Goal: Task Accomplishment & Management: Complete application form

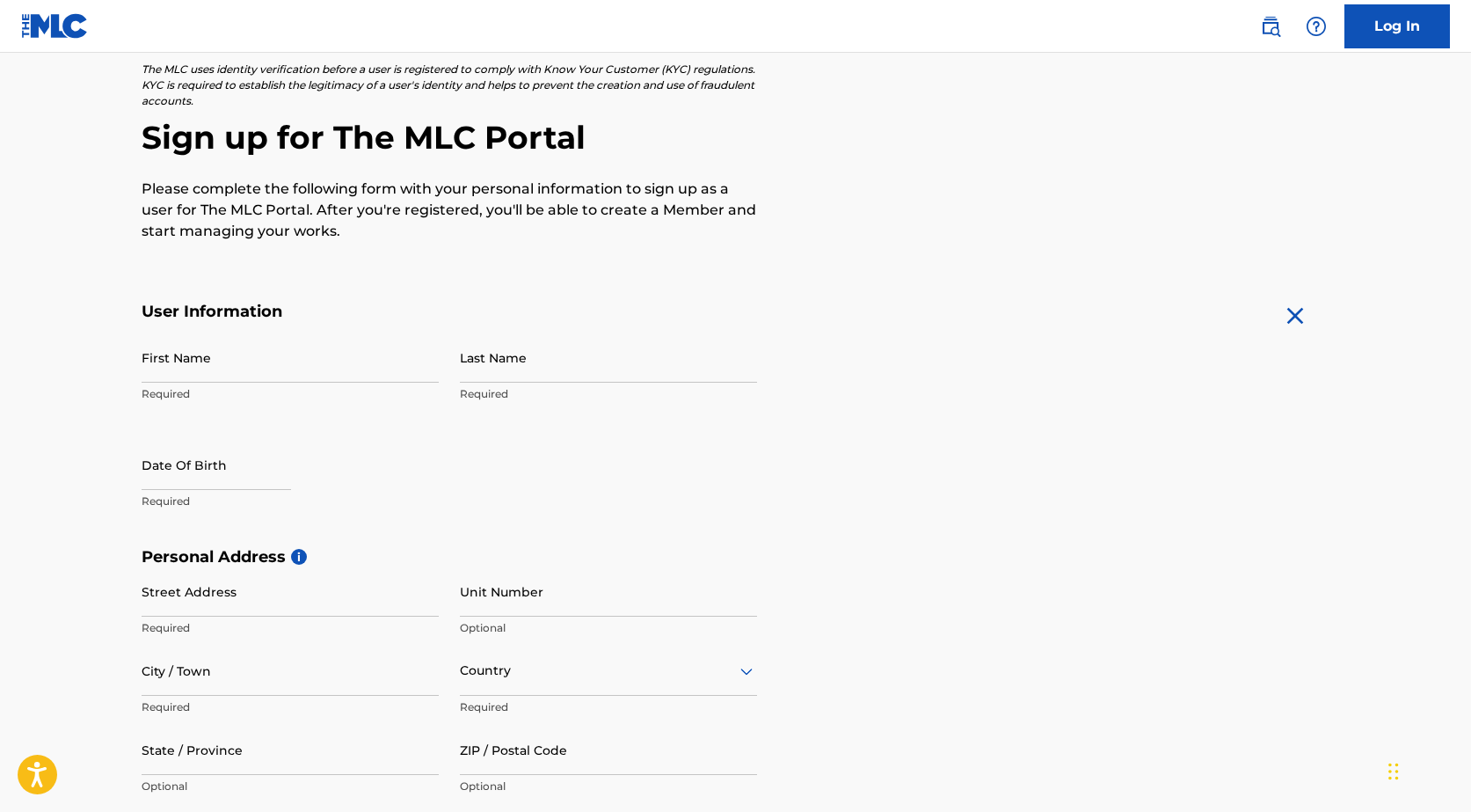
scroll to position [176, 0]
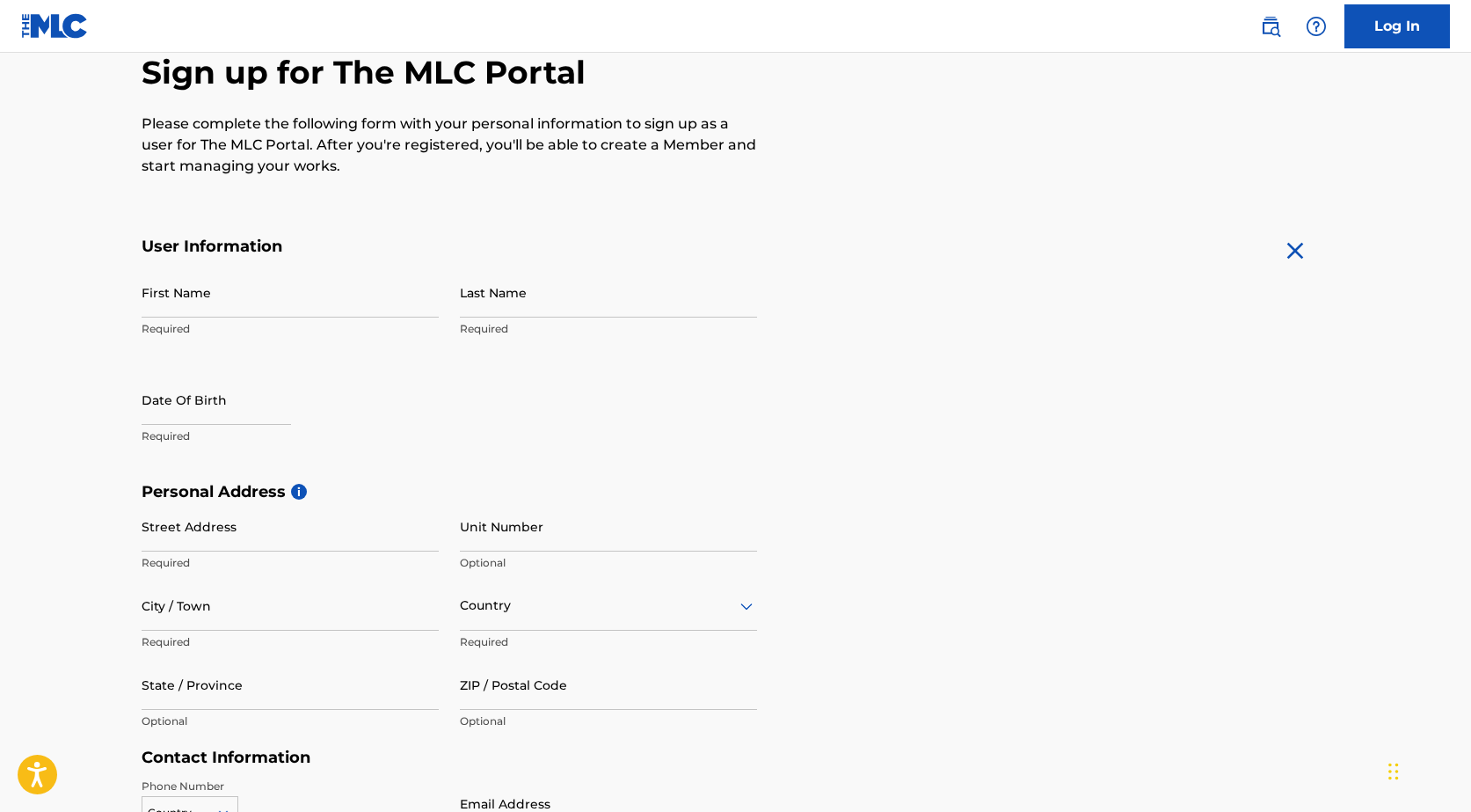
drag, startPoint x: 182, startPoint y: 293, endPoint x: 191, endPoint y: 295, distance: 9.2
click at [182, 293] on input "First Name" at bounding box center [290, 292] width 297 height 50
type input "sherin"
click at [556, 289] on input "Last Name" at bounding box center [608, 292] width 297 height 50
type input "ml"
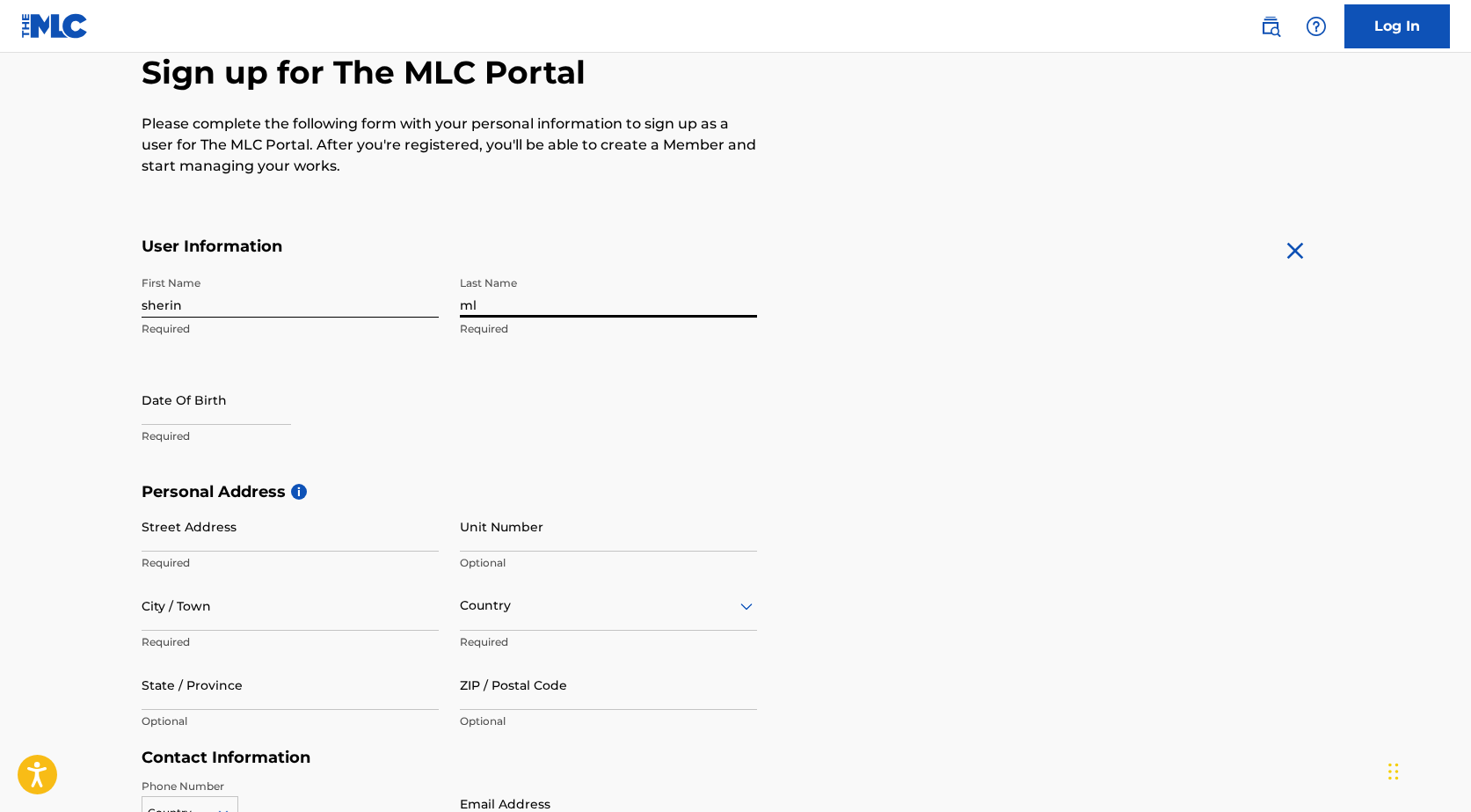
click at [187, 398] on input "text" at bounding box center [216, 399] width 150 height 50
select select "8"
select select "2025"
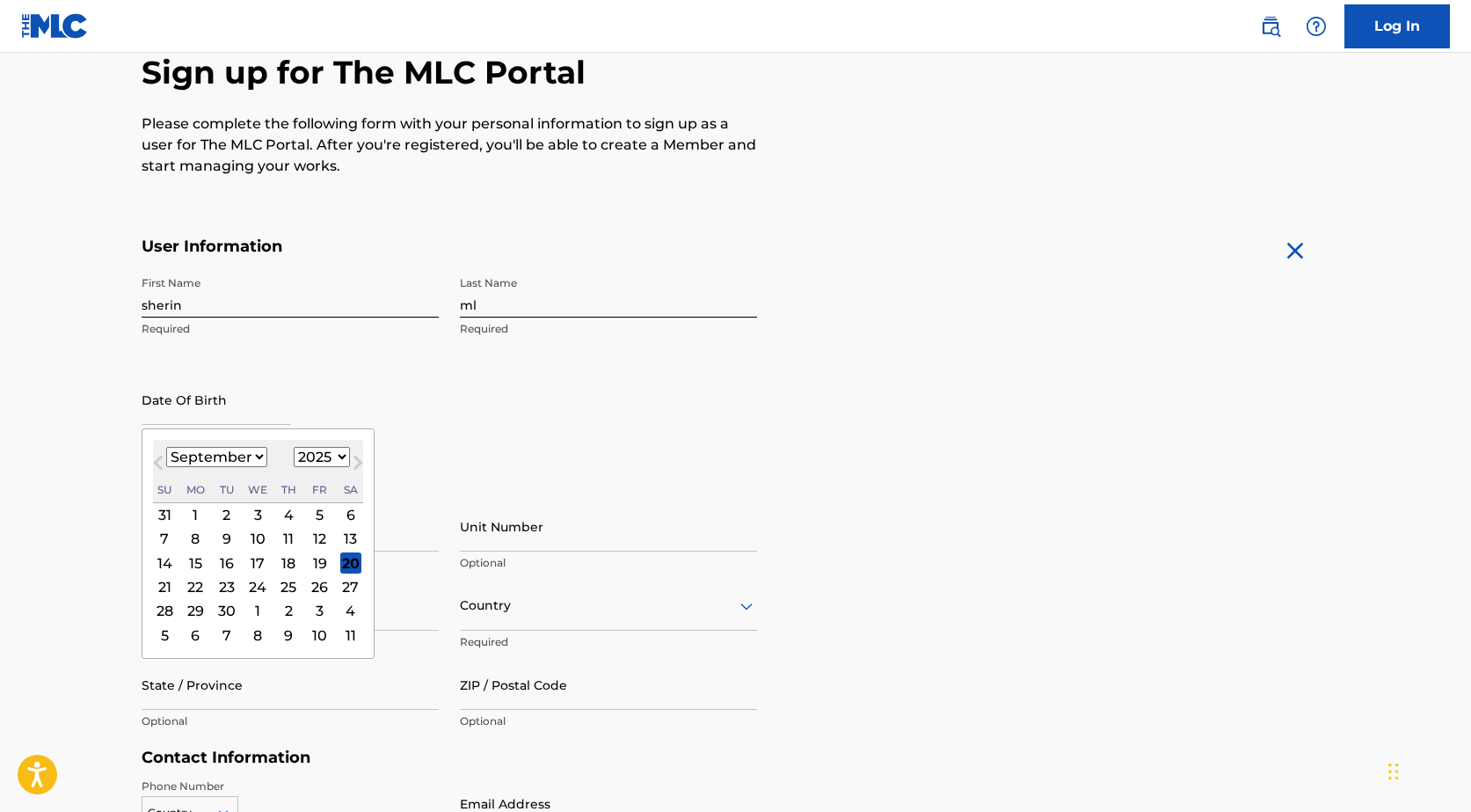
type input "[DATE]"
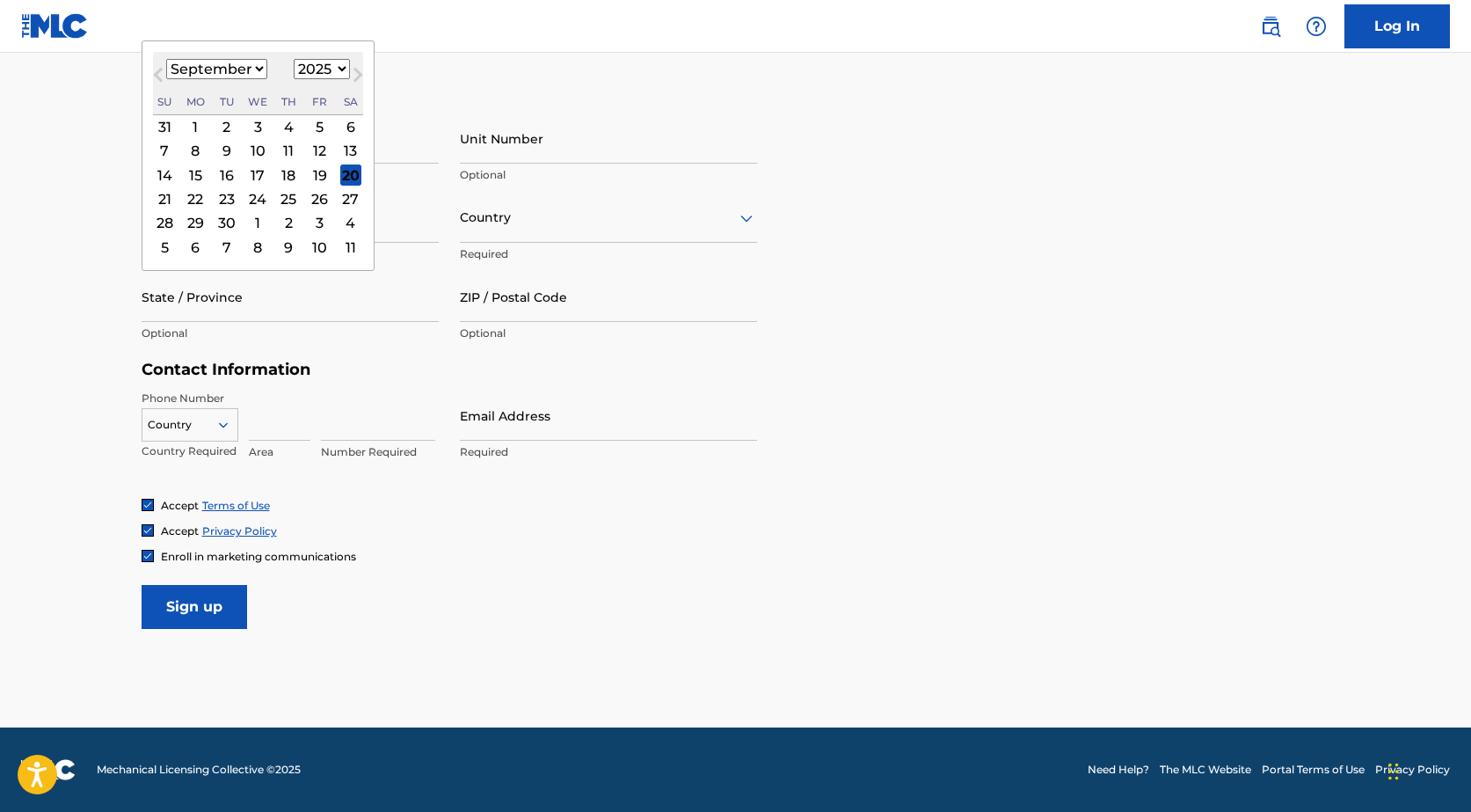
click at [1, 306] on main "The MLC uses identity verification before a user is registered to comply with K…" at bounding box center [735, 107] width 1471 height 1238
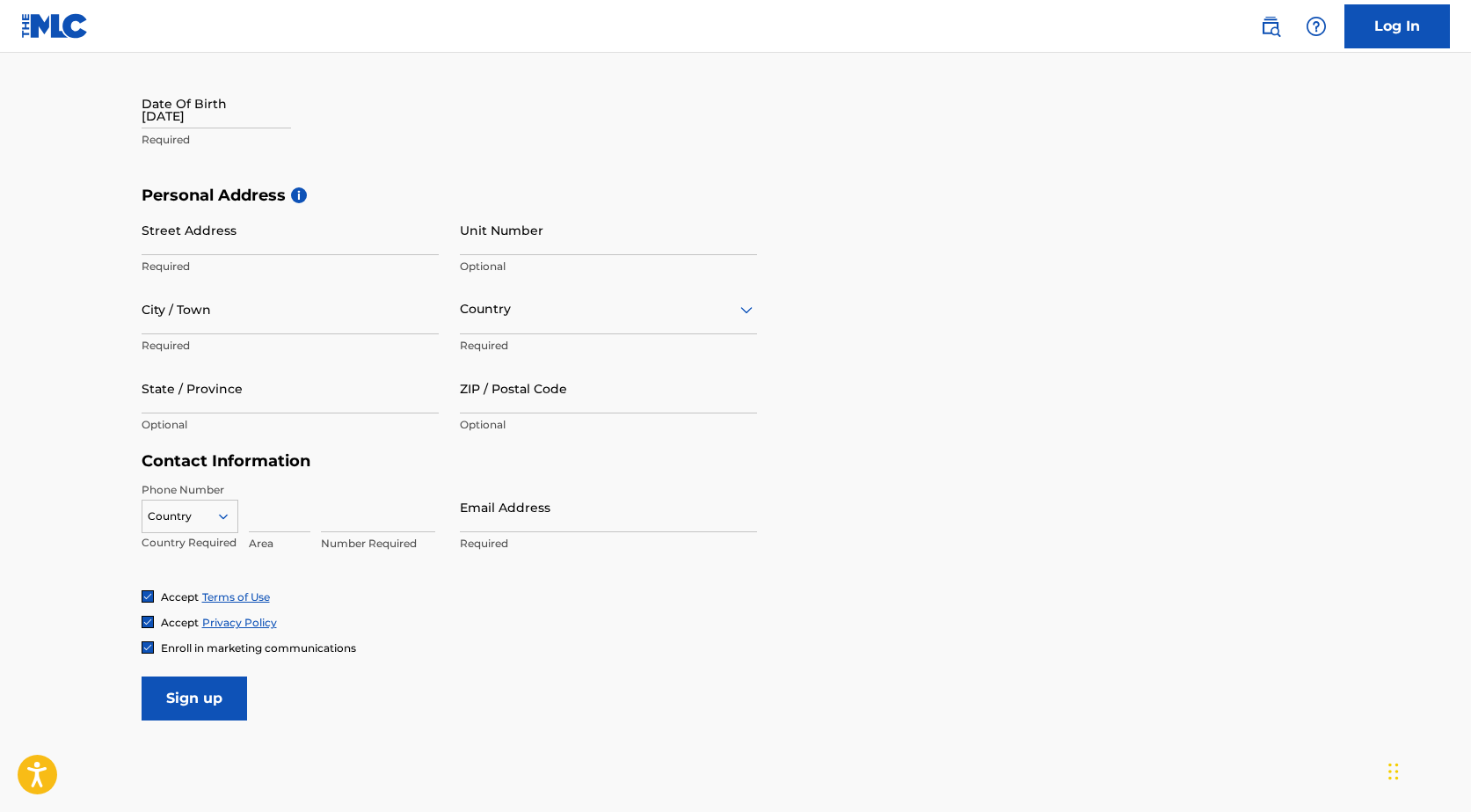
scroll to position [300, 0]
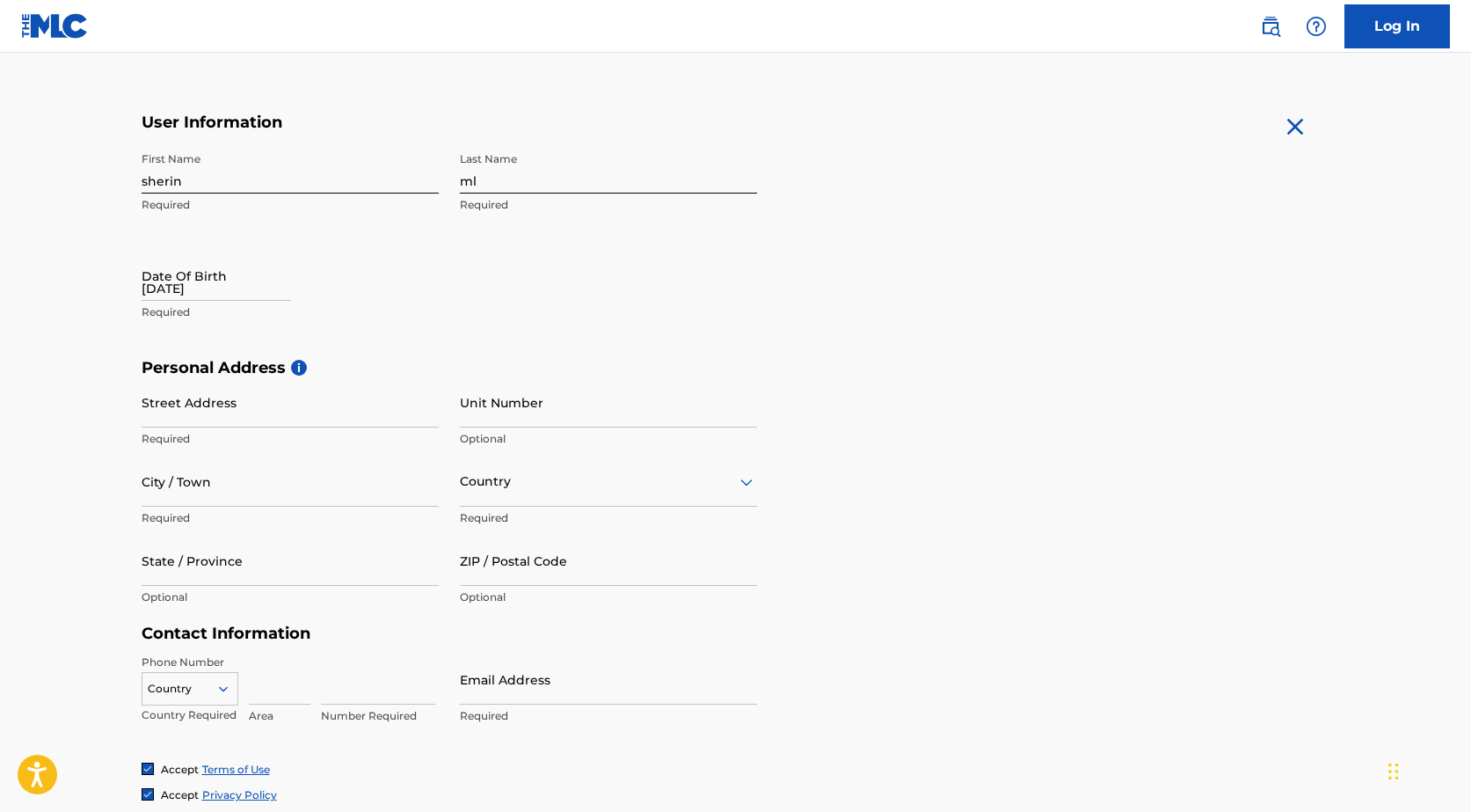
click at [219, 391] on input "Street Address" at bounding box center [290, 402] width 297 height 50
paste input "[STREET_ADDRESS][US_STATE]"
type input "[STREET_ADDRESS][US_STATE]"
click at [195, 492] on input "City / Town" at bounding box center [290, 481] width 297 height 50
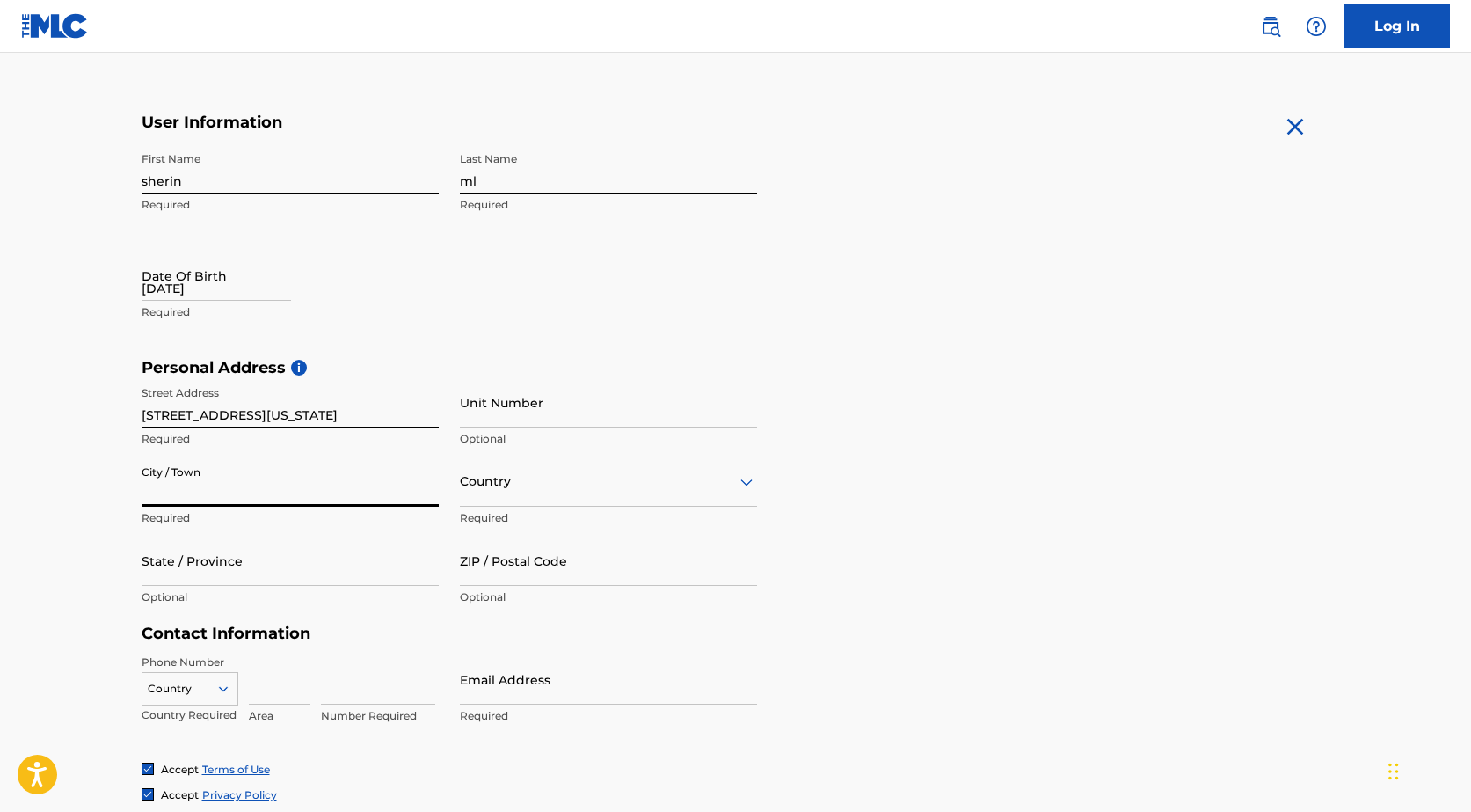
click at [215, 415] on input "[STREET_ADDRESS][US_STATE]" at bounding box center [290, 402] width 297 height 50
drag, startPoint x: 238, startPoint y: 451, endPoint x: 235, endPoint y: 488, distance: 37.1
click at [233, 461] on div "Street Address [STREET_ADDRESS][US_STATE] Required Unit Number Optional City / …" at bounding box center [449, 495] width 616 height 238
click at [239, 496] on input "City / Town" at bounding box center [290, 481] width 297 height 50
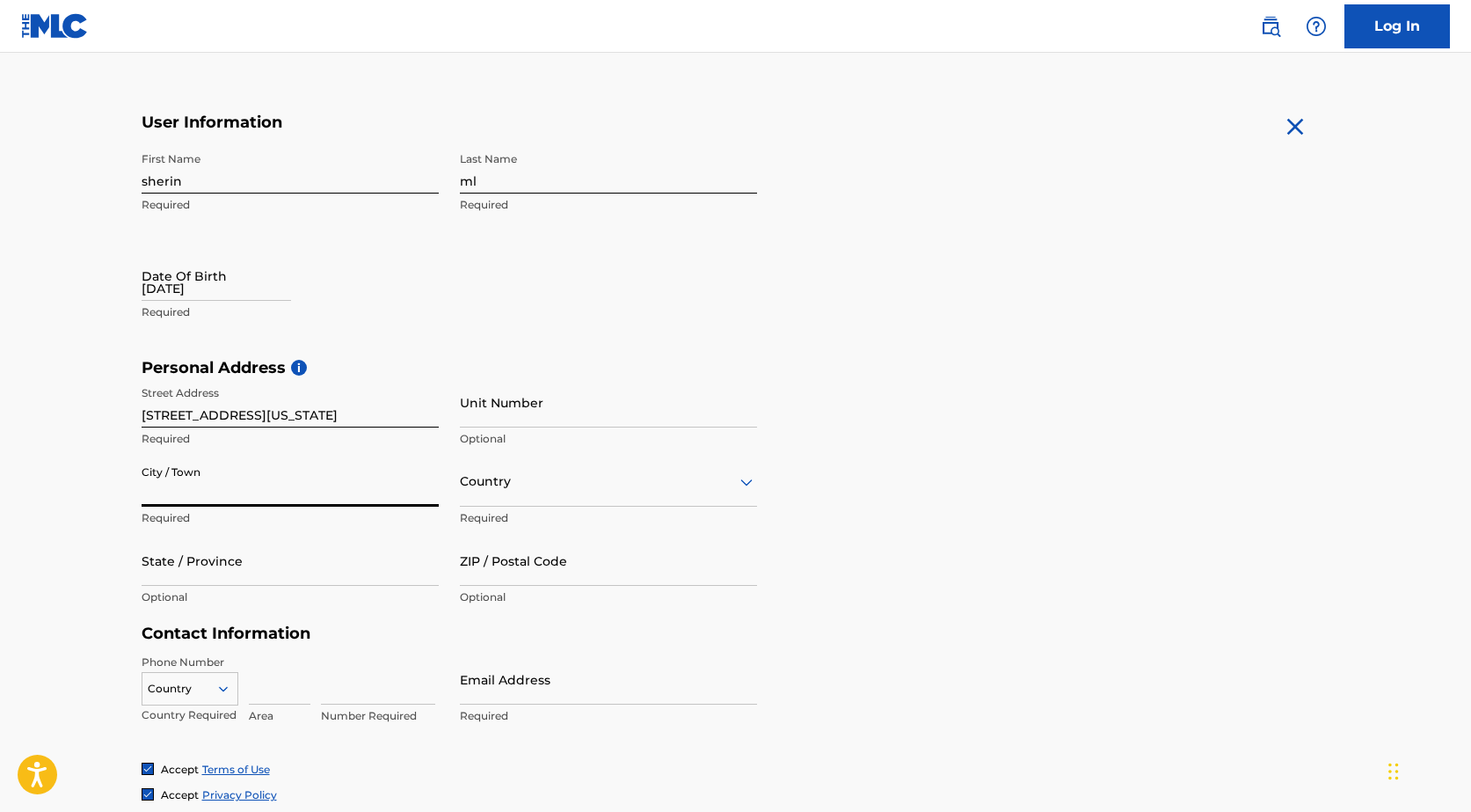
paste input "[GEOGRAPHIC_DATA]"
type input "[GEOGRAPHIC_DATA]"
click at [523, 487] on div at bounding box center [608, 482] width 297 height 22
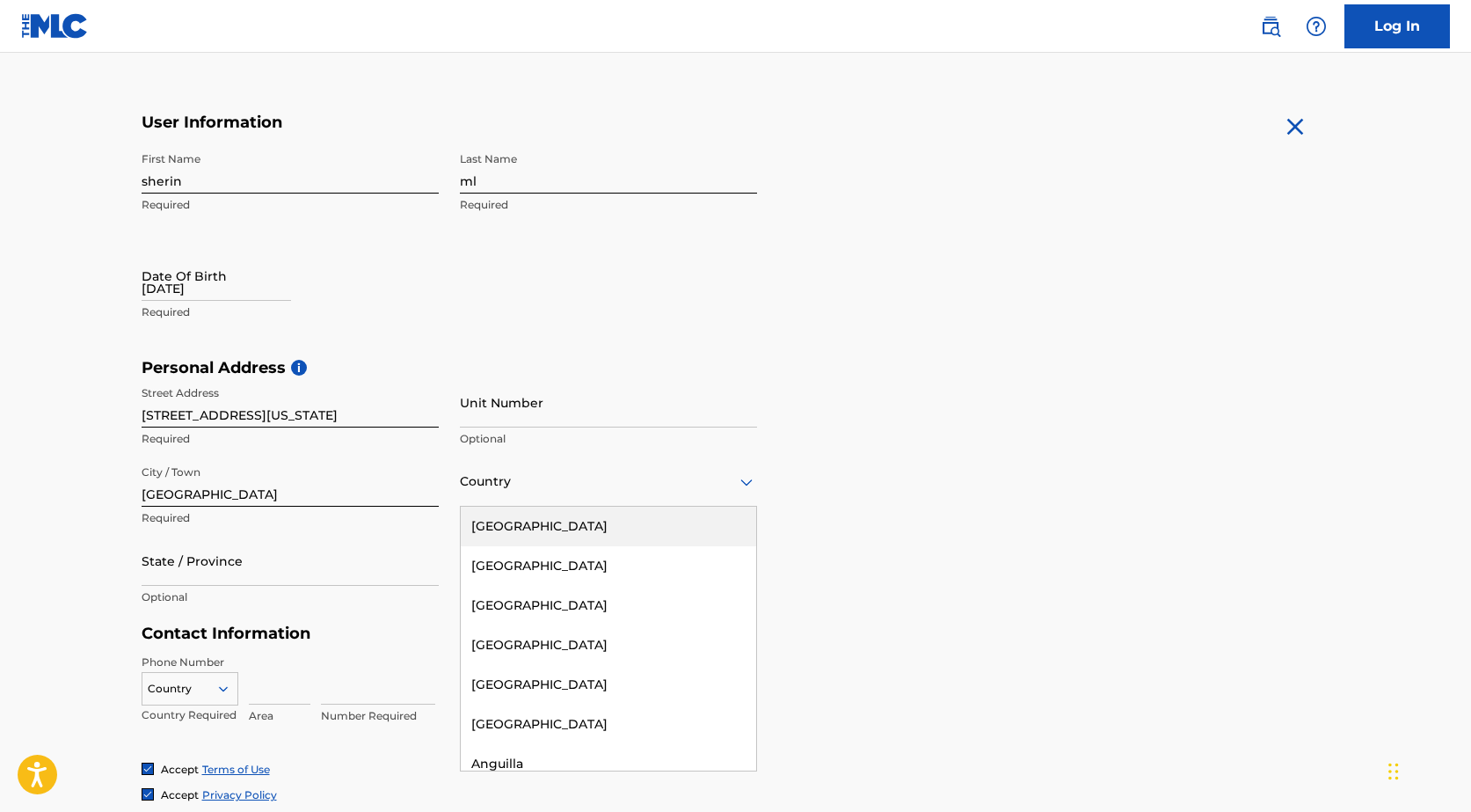
click at [524, 536] on div "[GEOGRAPHIC_DATA]" at bounding box center [608, 526] width 295 height 39
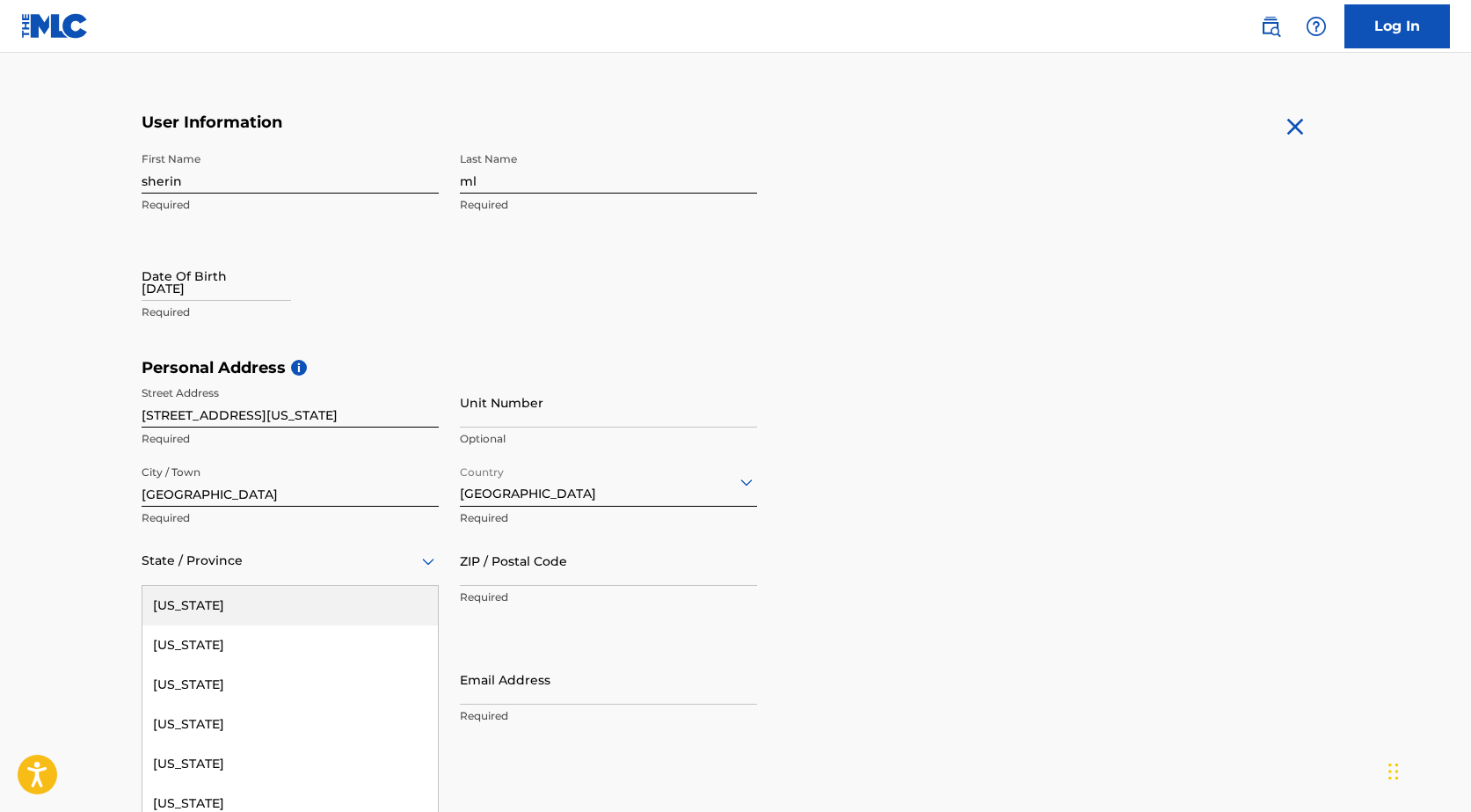
scroll to position [339, 0]
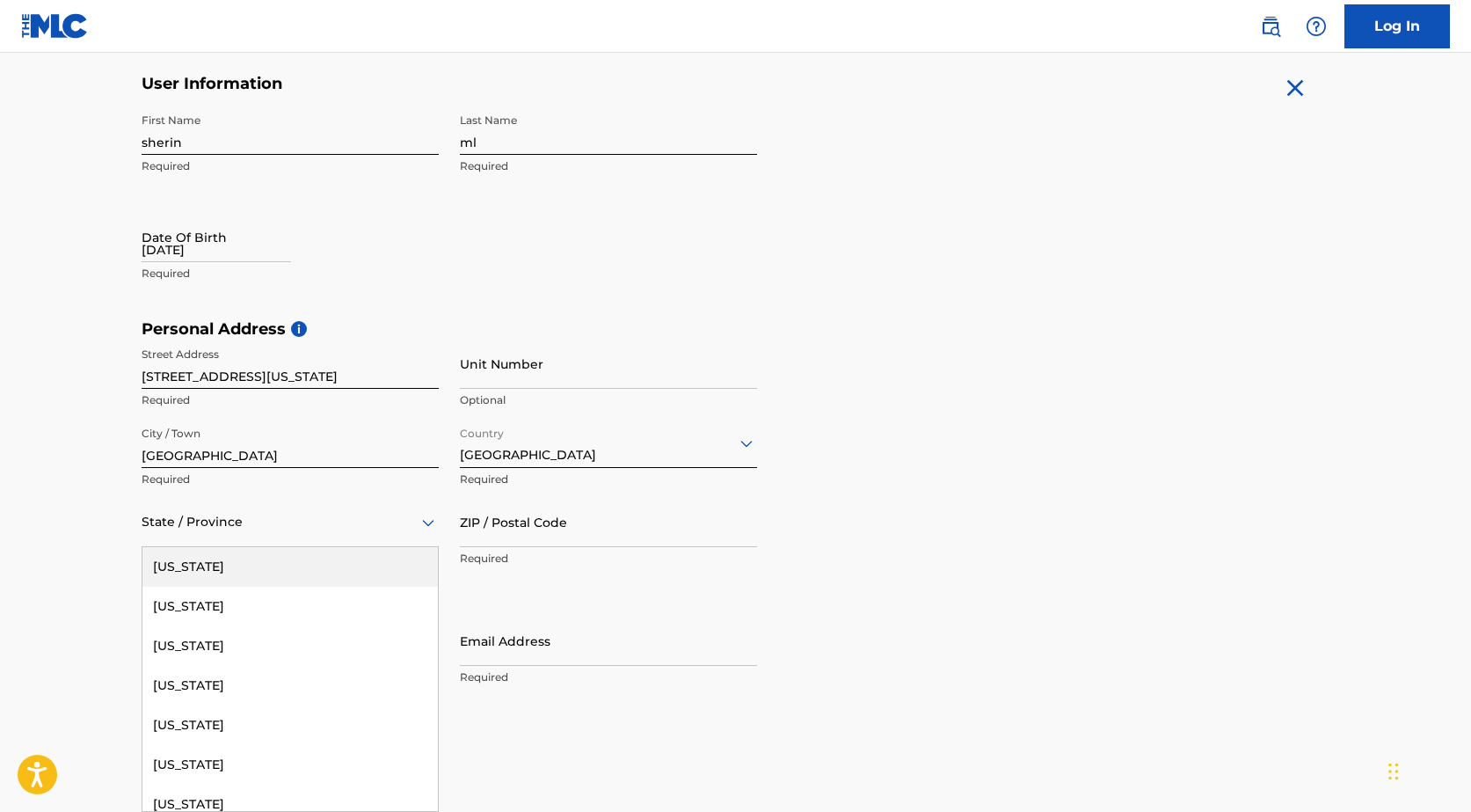
click at [258, 547] on div "57 results available. Use Up and Down to choose options, press Enter to select …" at bounding box center [290, 521] width 297 height 50
type input "p"
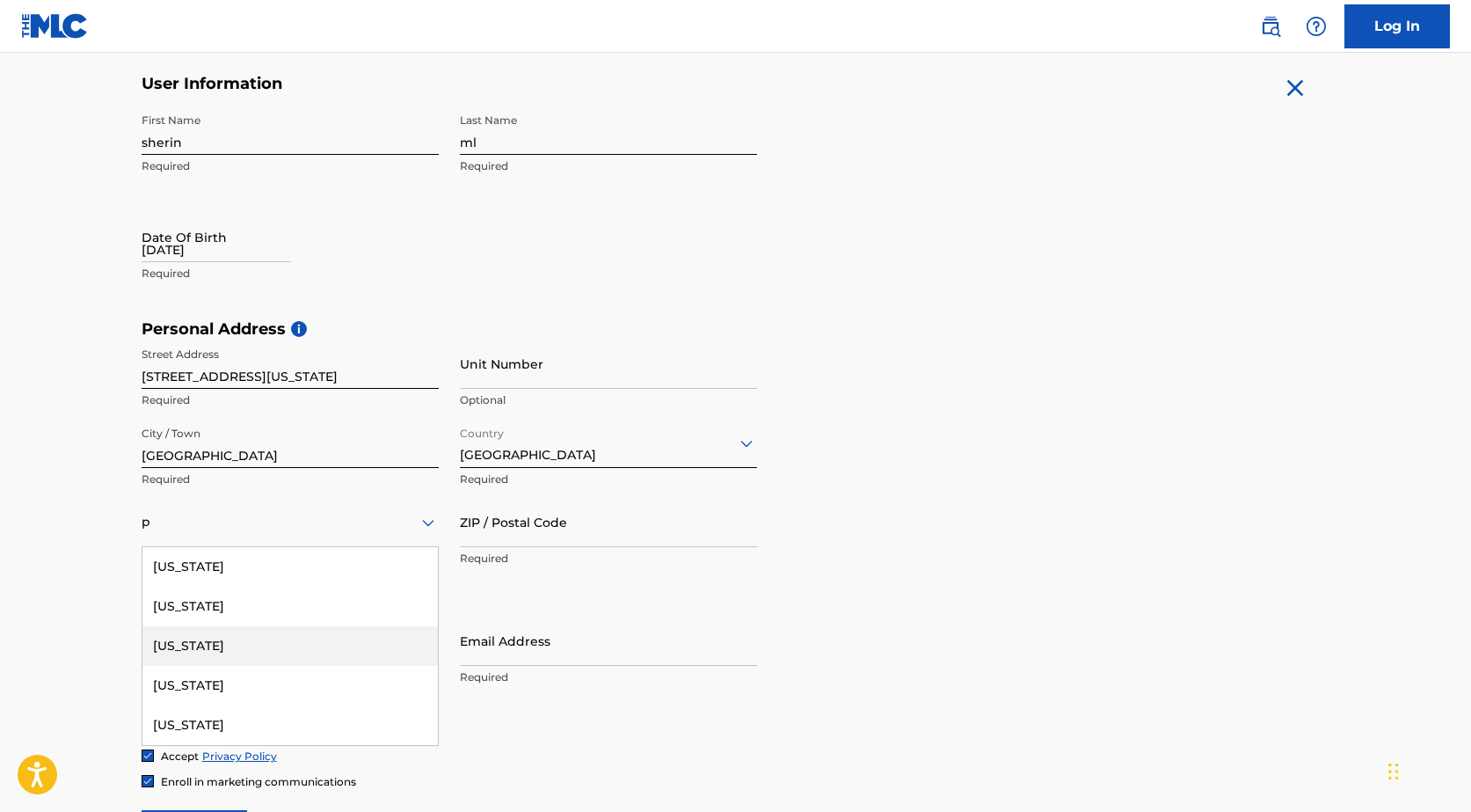
click at [245, 640] on div "[US_STATE]" at bounding box center [290, 645] width 295 height 39
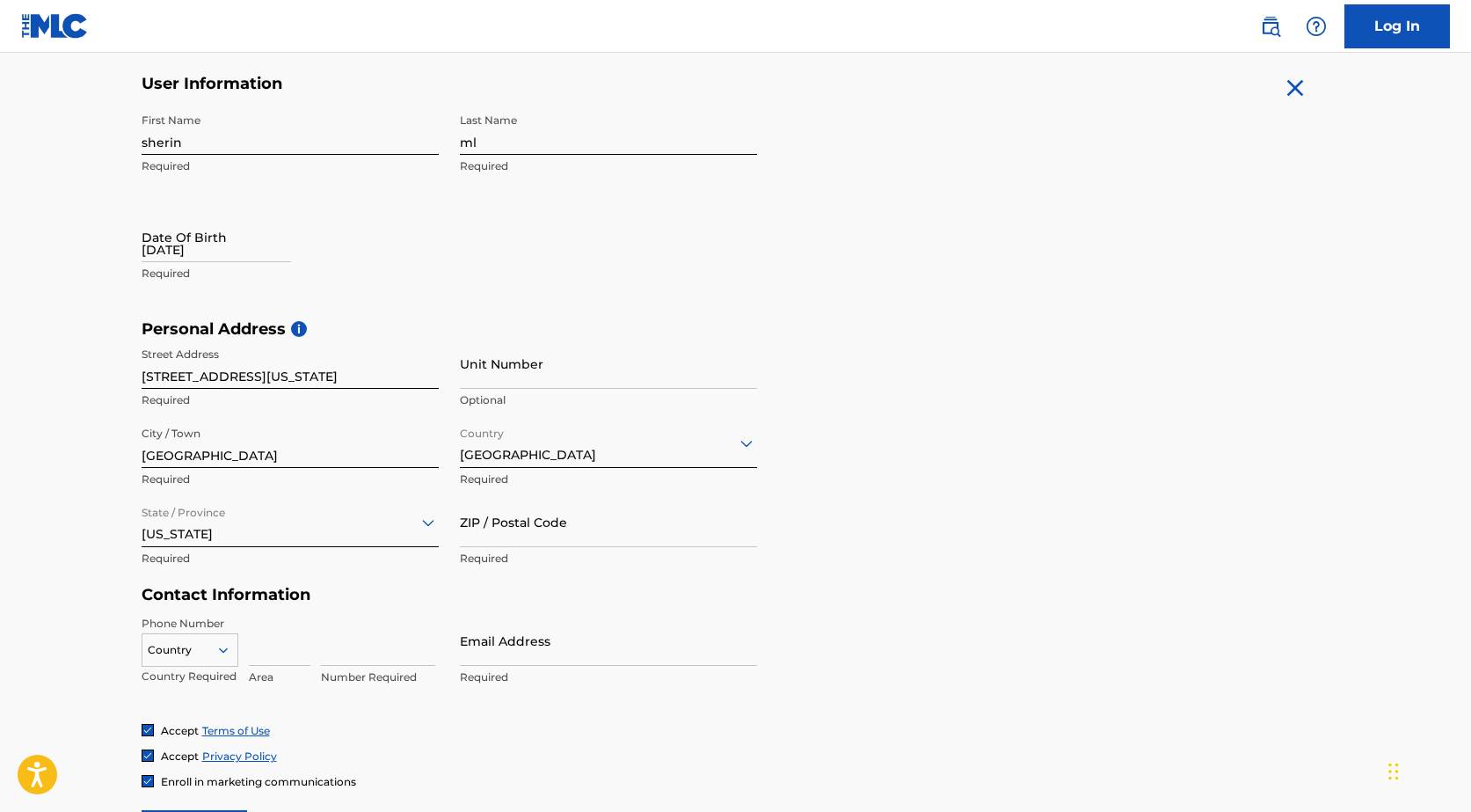
click at [549, 357] on input "Unit Number" at bounding box center [608, 363] width 297 height 50
type input "2"
click at [0, 540] on main "The MLC uses identity verification before a user is registered to comply with K…" at bounding box center [735, 333] width 1471 height 1238
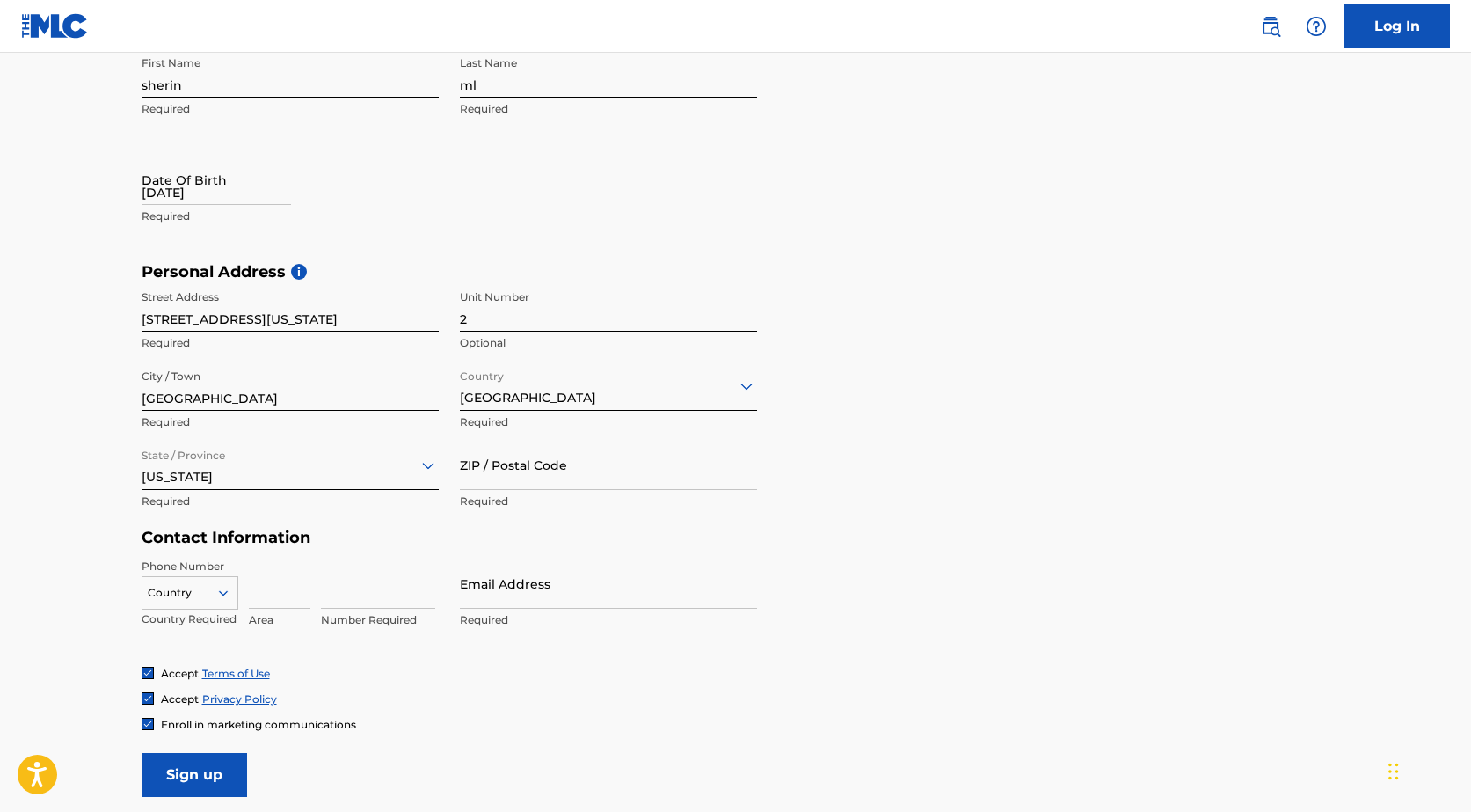
scroll to position [427, 0]
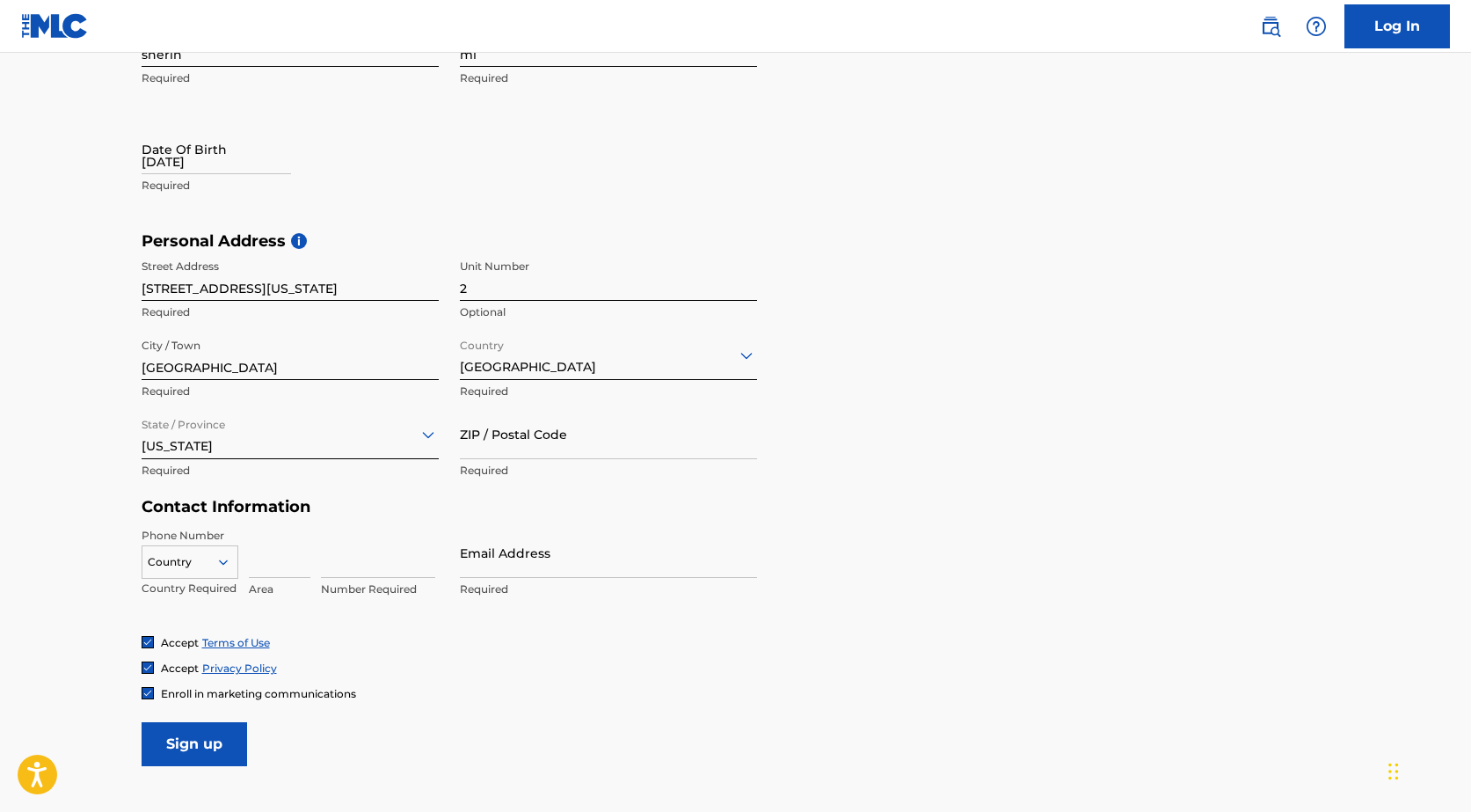
click at [629, 573] on input "Email Address" at bounding box center [608, 552] width 297 height 50
type input "[EMAIL_ADDRESS][DOMAIN_NAME]"
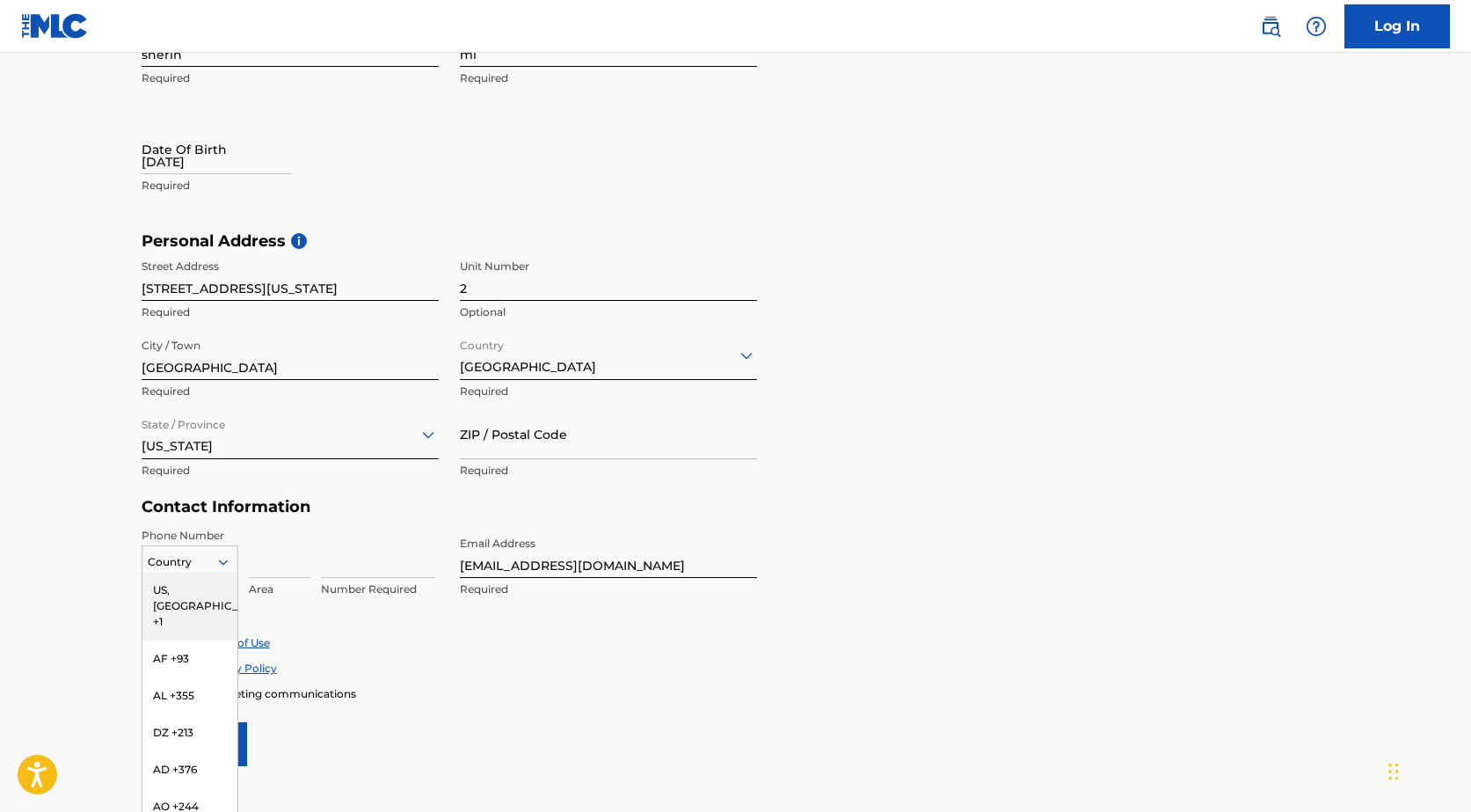
click at [168, 560] on div "216 results available. Use Up and Down to choose options, press Enter to select…" at bounding box center [189, 558] width 96 height 27
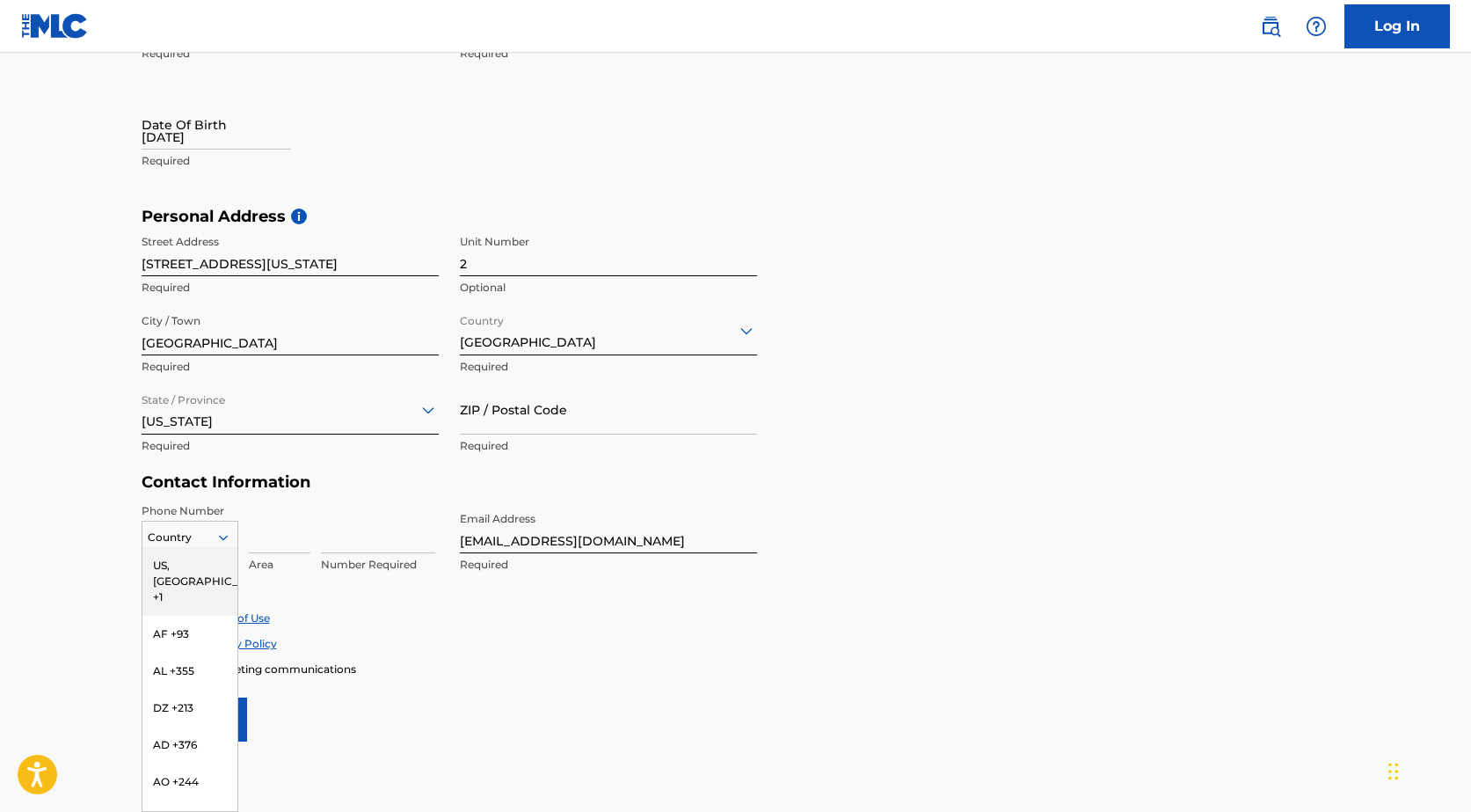
click at [195, 567] on div "US, [GEOGRAPHIC_DATA] +1" at bounding box center [190, 581] width 95 height 69
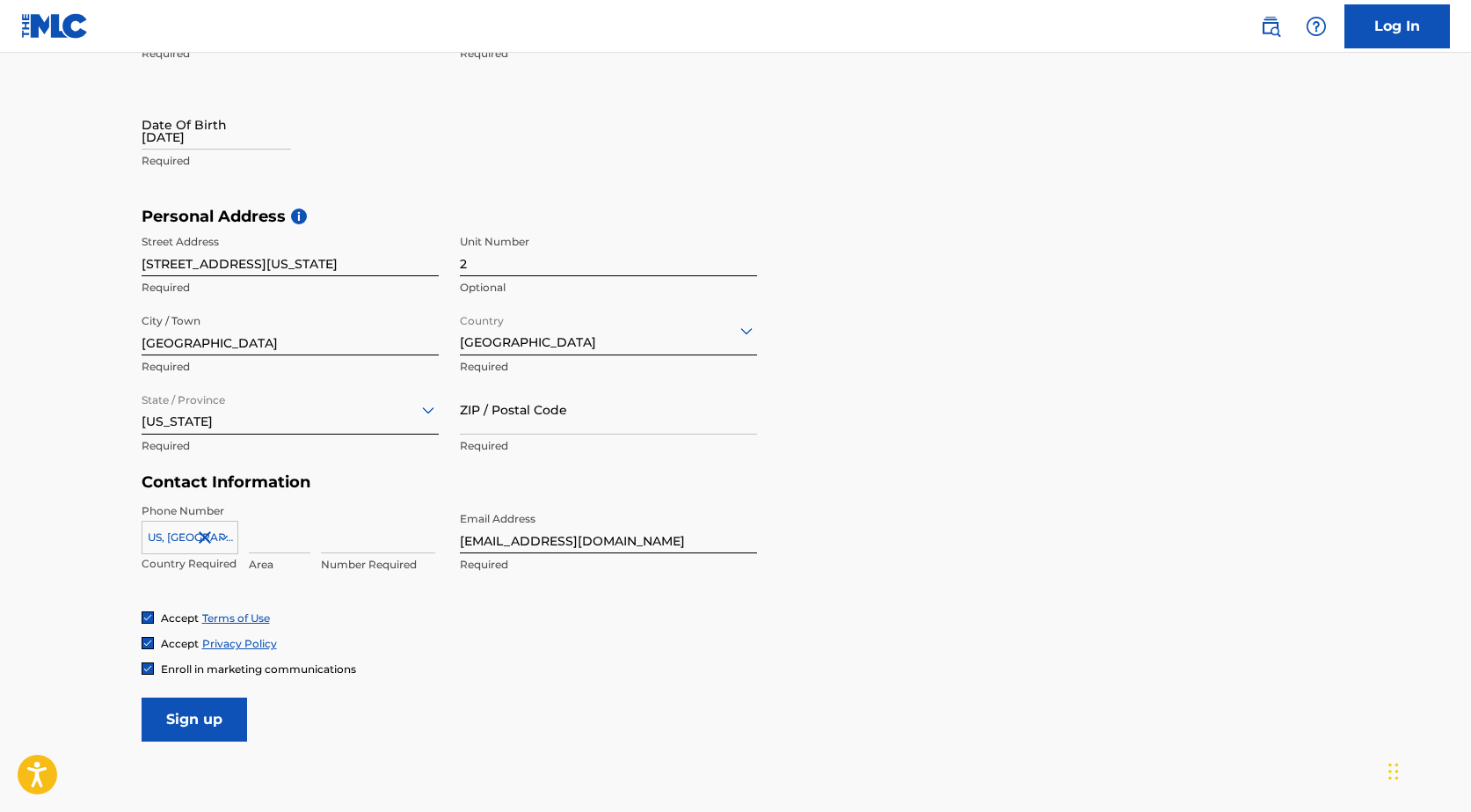
click at [311, 539] on div "[GEOGRAPHIC_DATA], [GEOGRAPHIC_DATA] +1 Country Required Area Number Required" at bounding box center [290, 542] width 297 height 79
click at [284, 539] on input at bounding box center [279, 528] width 61 height 50
paste input "[PHONE_NUMBER]"
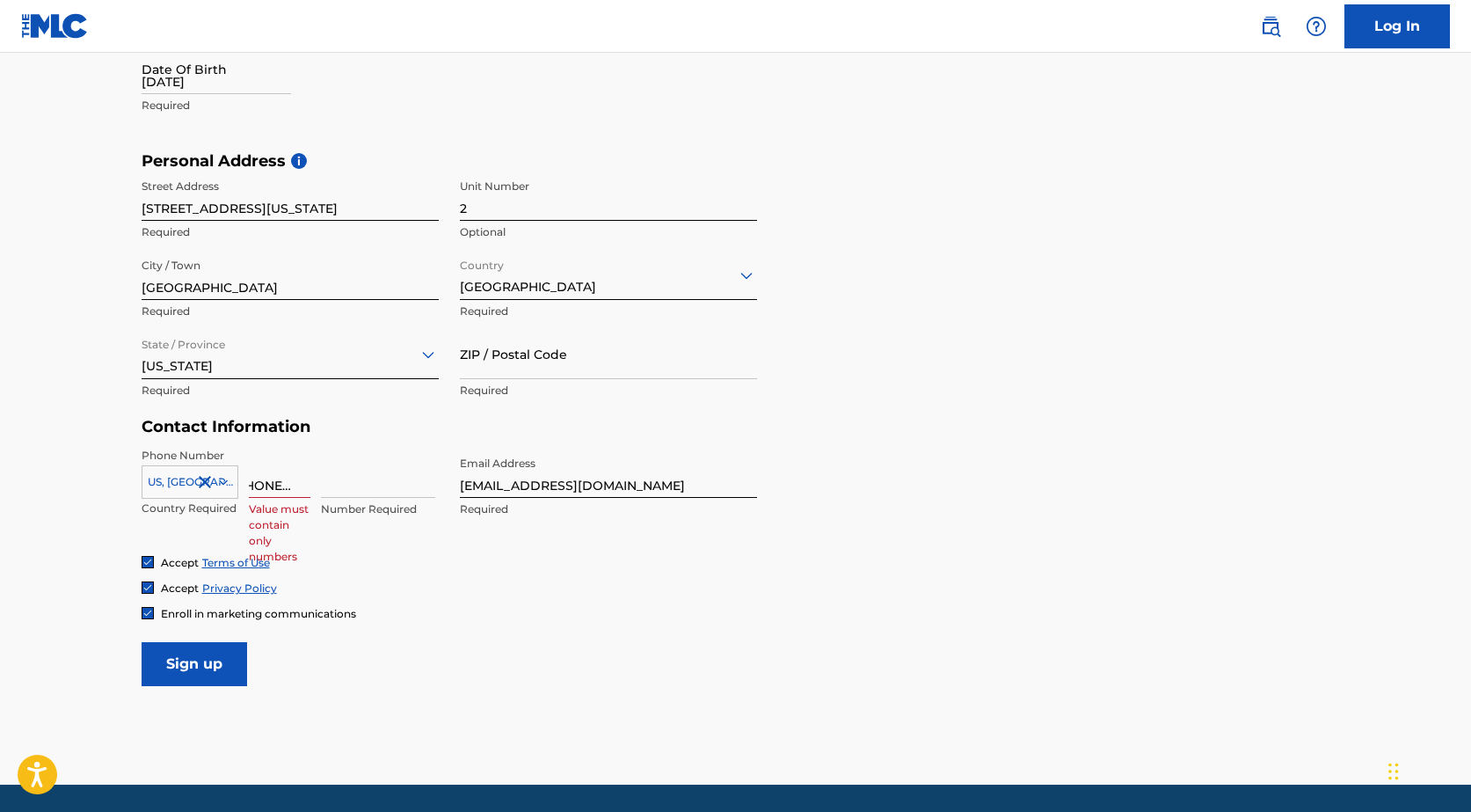
scroll to position [563, 0]
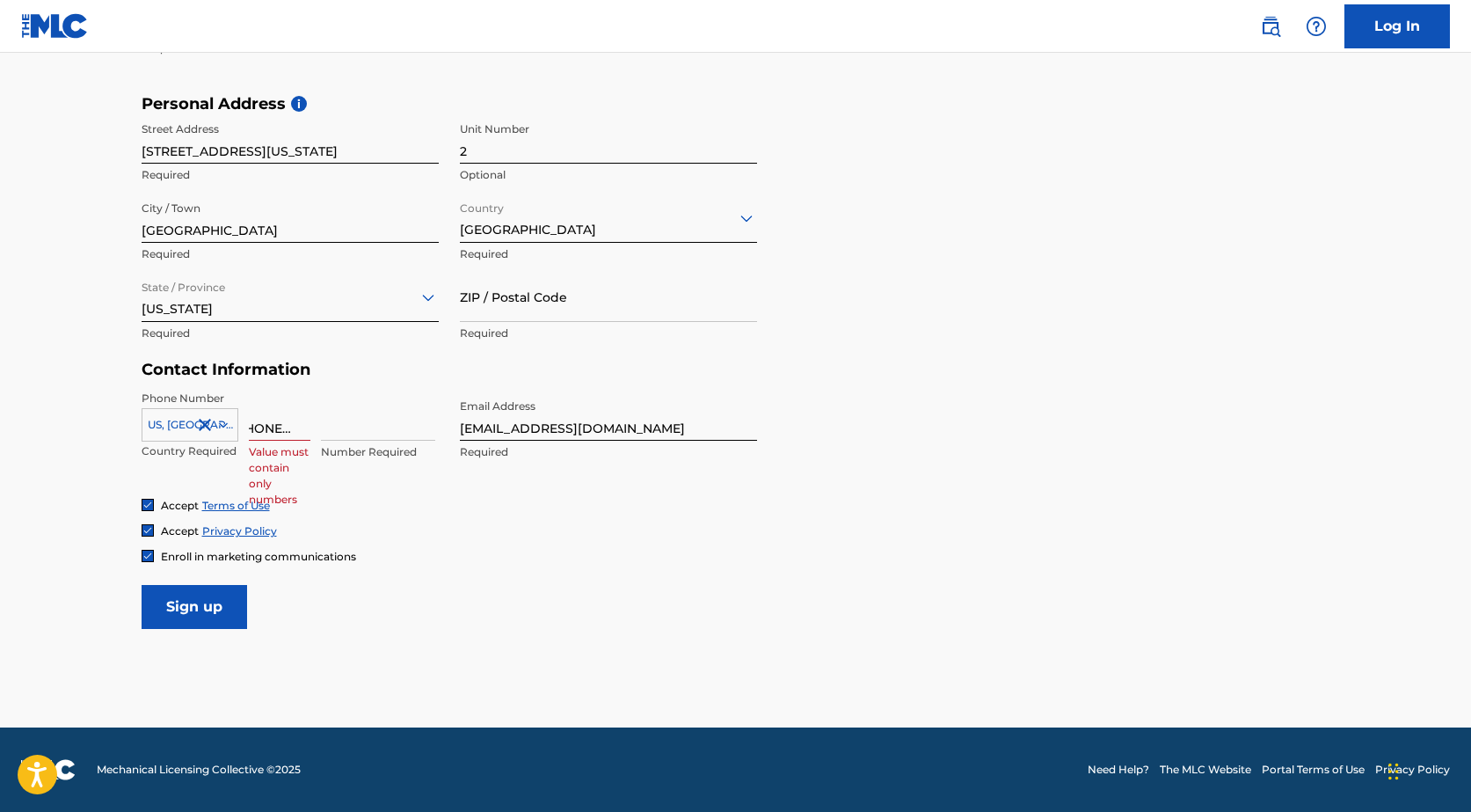
click at [260, 431] on input "[PHONE_NUMBER]" at bounding box center [279, 416] width 61 height 50
click at [401, 429] on input at bounding box center [378, 416] width 115 height 50
click at [333, 425] on input at bounding box center [378, 416] width 115 height 50
drag, startPoint x: 290, startPoint y: 422, endPoint x: 229, endPoint y: 425, distance: 61.1
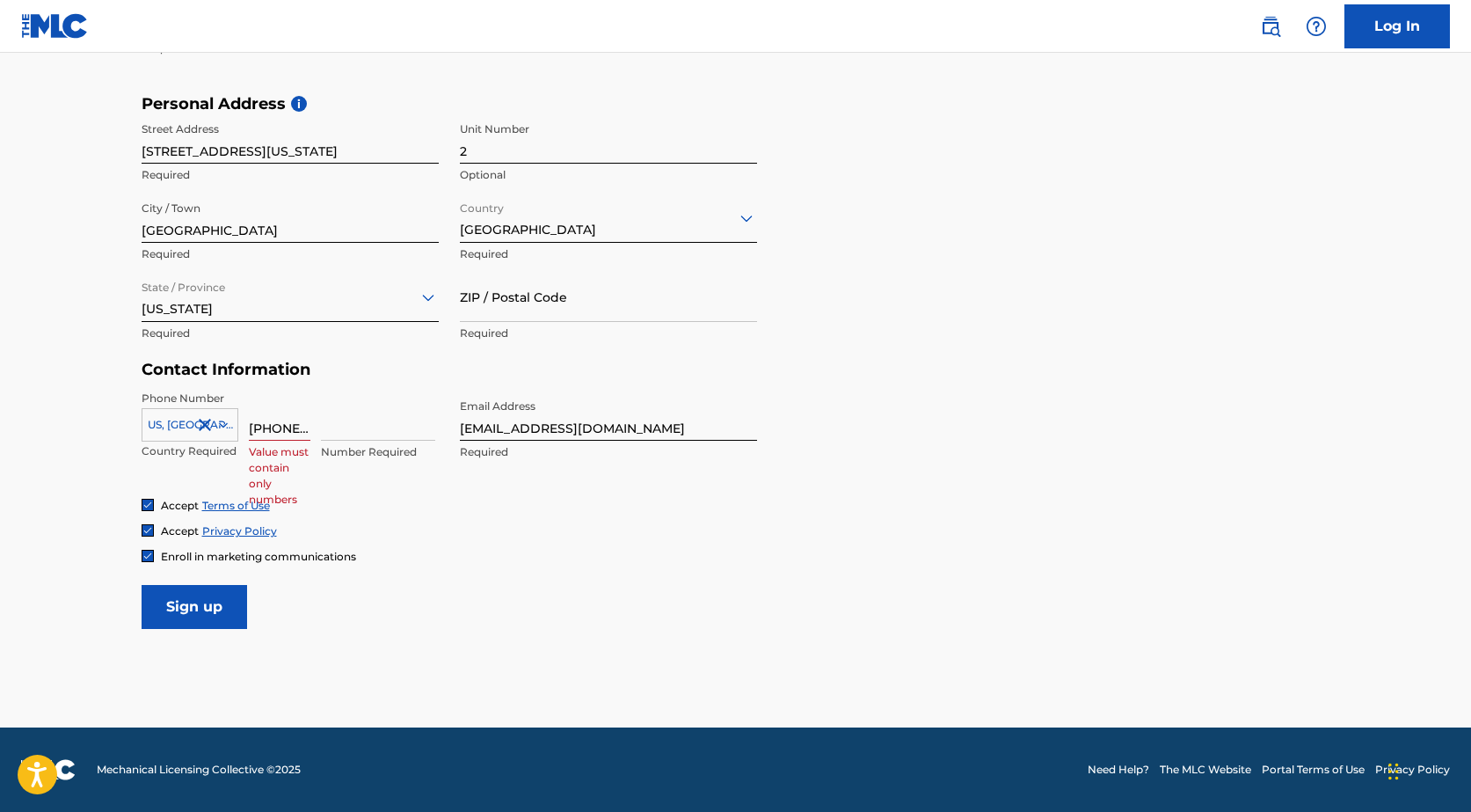
click at [229, 425] on div "[GEOGRAPHIC_DATA], [GEOGRAPHIC_DATA] +1 Country Required [PHONE_NUMBER] Value m…" at bounding box center [290, 430] width 297 height 79
type input "305"
drag, startPoint x: 293, startPoint y: 428, endPoint x: 221, endPoint y: 423, distance: 72.2
click at [221, 423] on div "[GEOGRAPHIC_DATA], [GEOGRAPHIC_DATA] +1 Country Required 305 Area Number Requir…" at bounding box center [290, 430] width 297 height 79
paste input "[PHONE_NUMBER]"
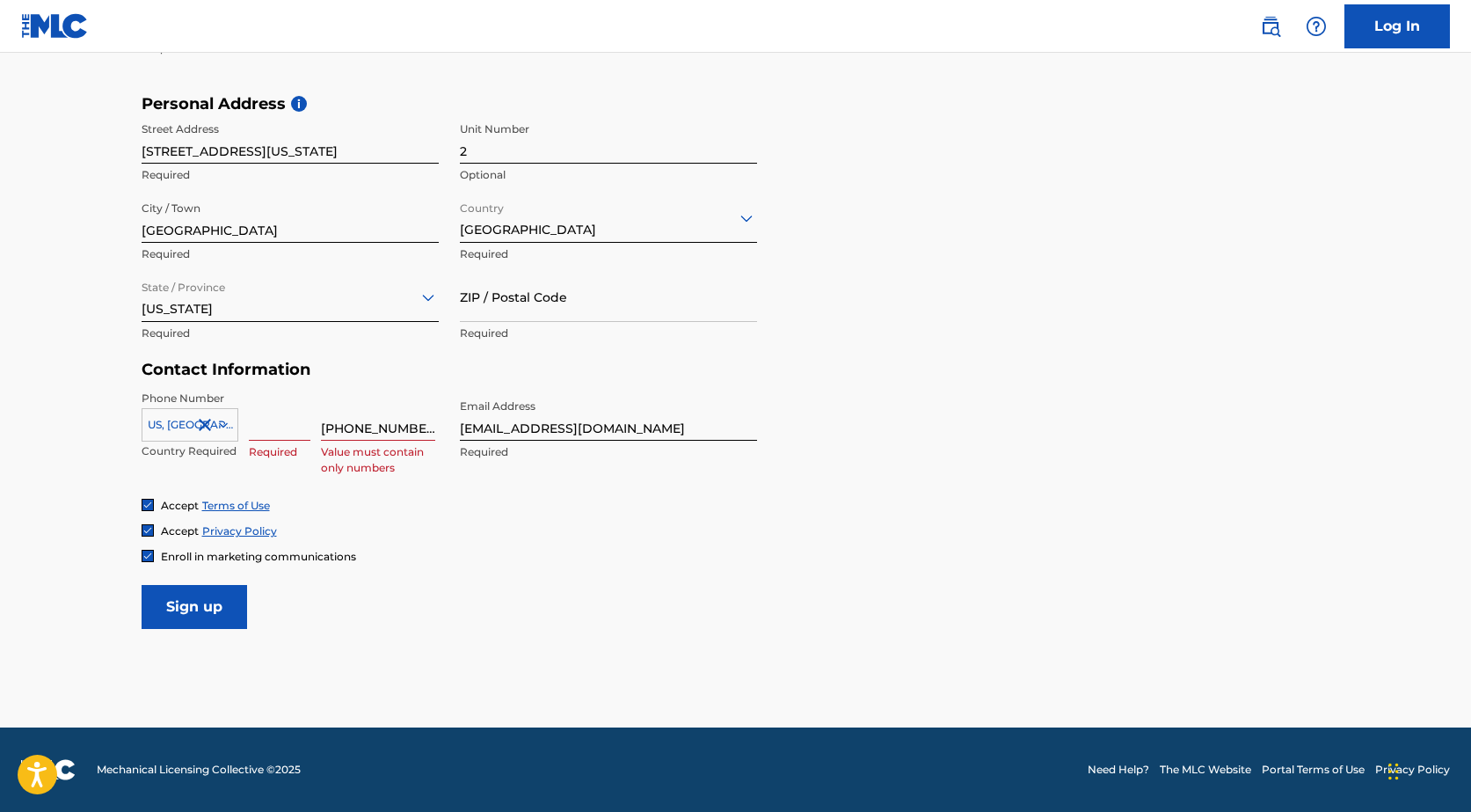
click at [385, 433] on input "[PHONE_NUMBER]" at bounding box center [378, 416] width 115 height 50
type input "[PHONE_NUMBER]"
click at [265, 438] on input at bounding box center [279, 416] width 61 height 50
type input "561"
drag, startPoint x: 396, startPoint y: 431, endPoint x: 290, endPoint y: 435, distance: 106.1
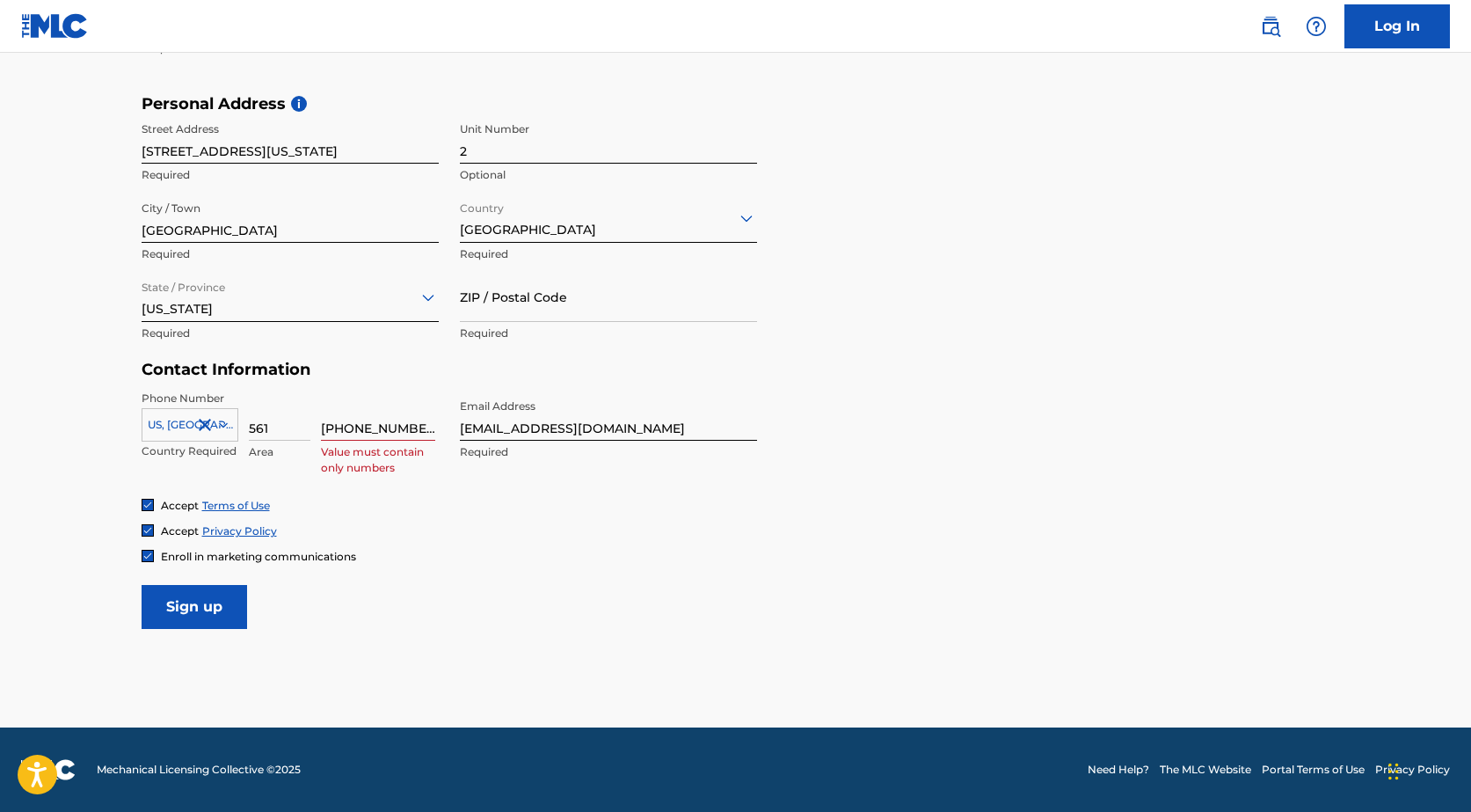
click at [290, 435] on div "[GEOGRAPHIC_DATA], [GEOGRAPHIC_DATA] +1 Country Required 561 Area [PHONE_NUMBER…" at bounding box center [290, 430] width 297 height 79
click at [346, 431] on input "555-9305" at bounding box center [378, 416] width 115 height 50
type input "5559305"
click at [206, 606] on input "Sign up" at bounding box center [194, 606] width 106 height 44
click at [502, 285] on input "ZIP / Postal Code" at bounding box center [608, 296] width 297 height 50
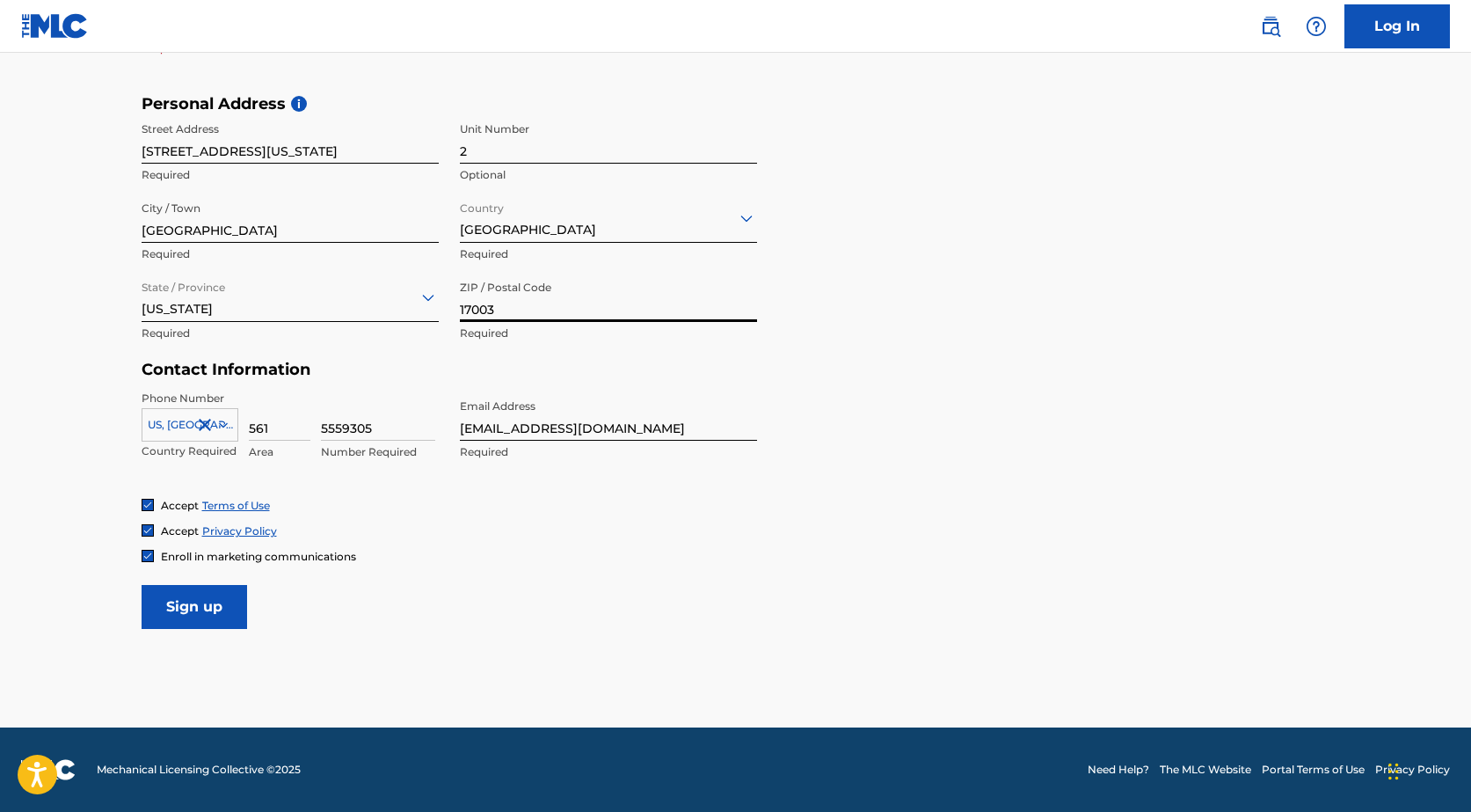
type input "17003"
click at [193, 622] on input "Sign up" at bounding box center [194, 606] width 106 height 44
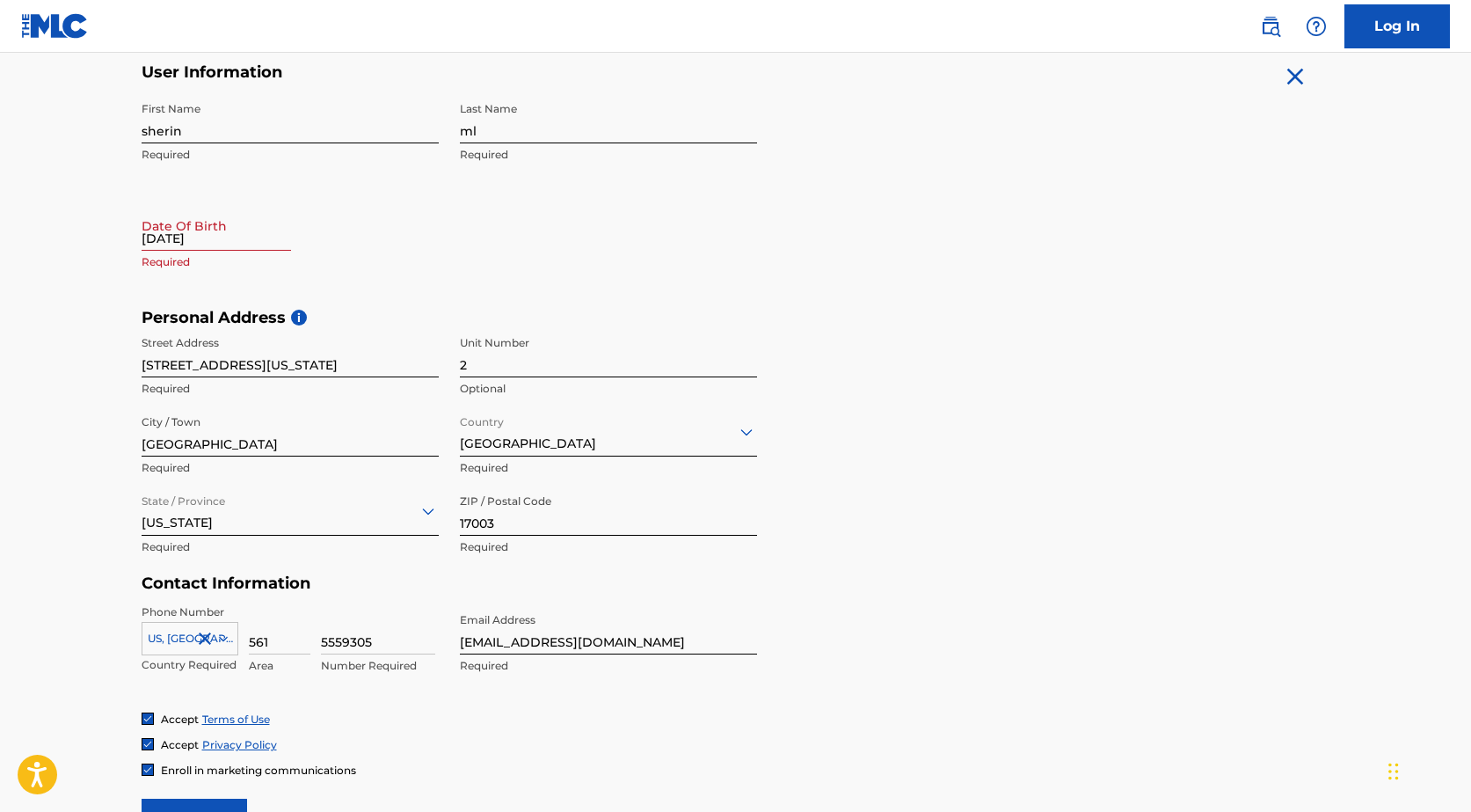
scroll to position [124, 0]
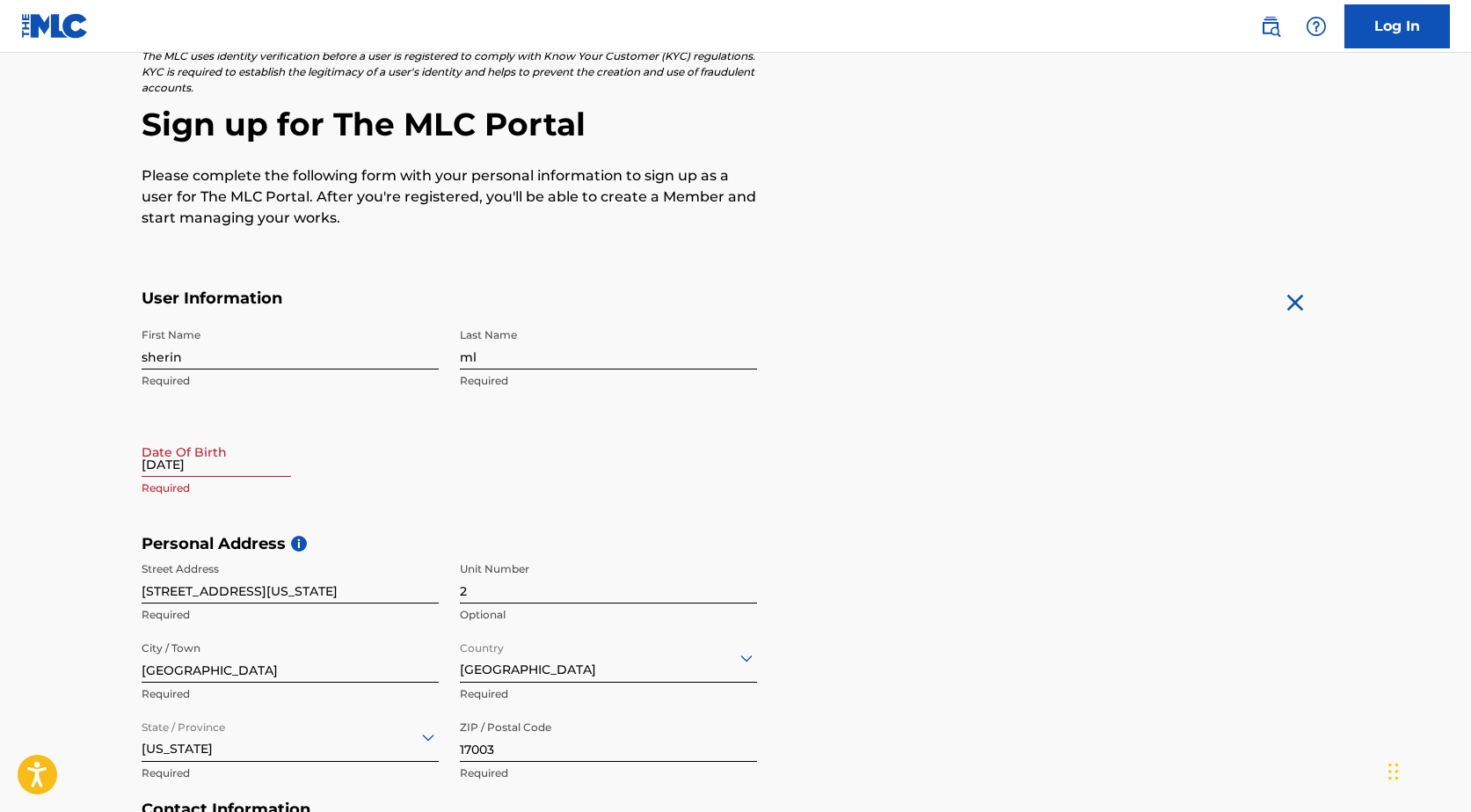
click at [213, 462] on input "[DATE]" at bounding box center [216, 451] width 150 height 50
select select "8"
select select "2025"
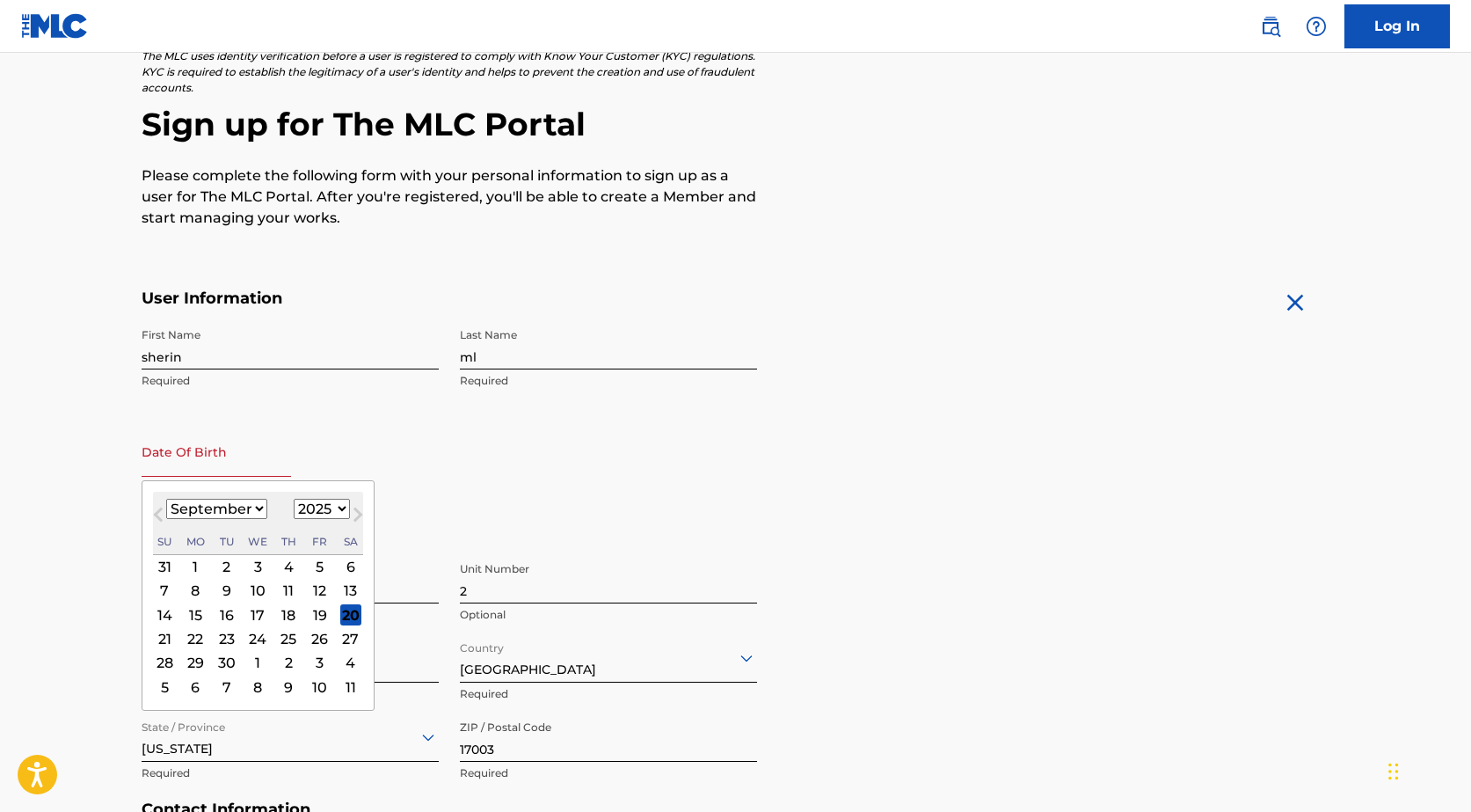
type input "[DATE]"
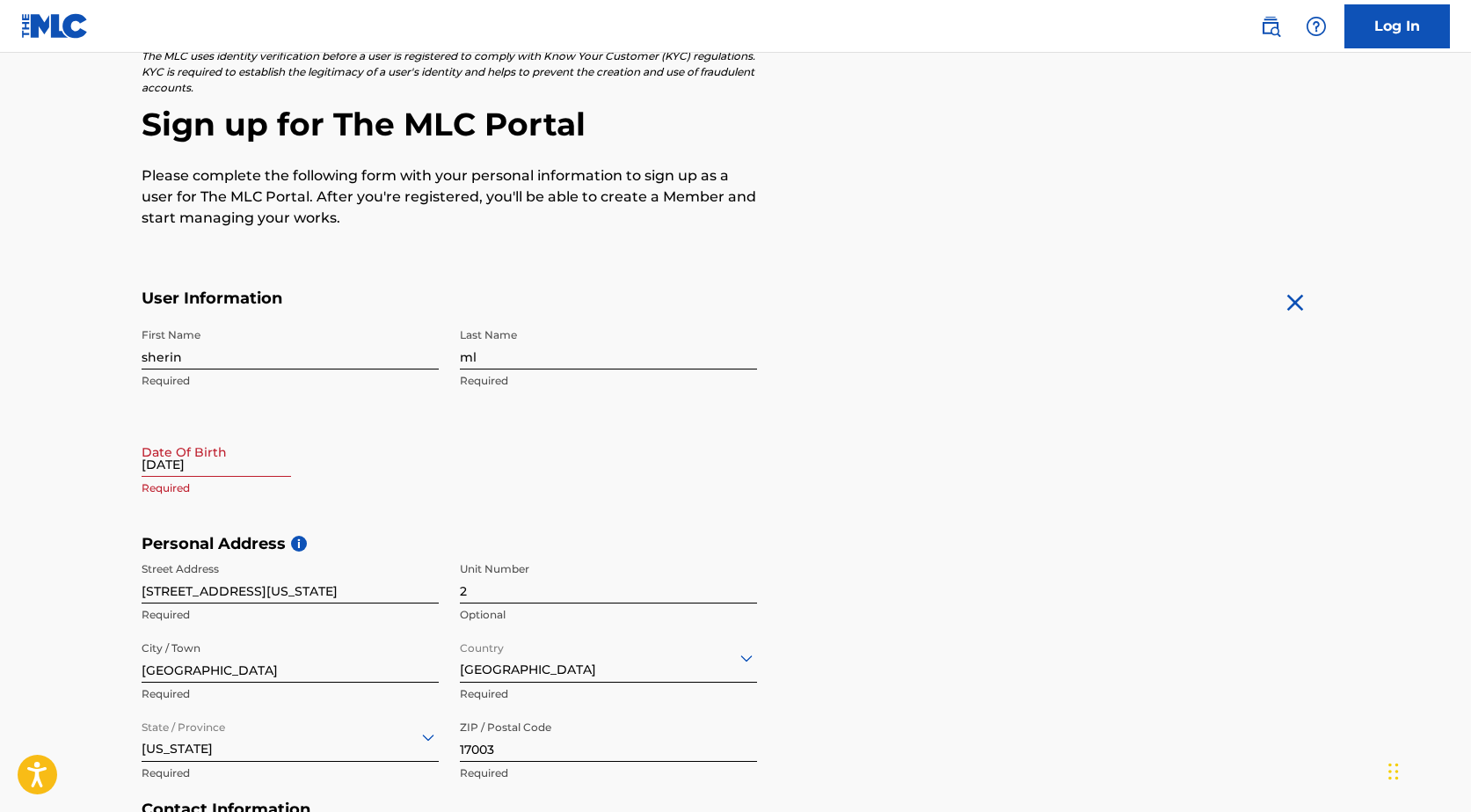
click at [0, 537] on main "The MLC uses identity verification before a user is registered to comply with K…" at bounding box center [735, 547] width 1471 height 1238
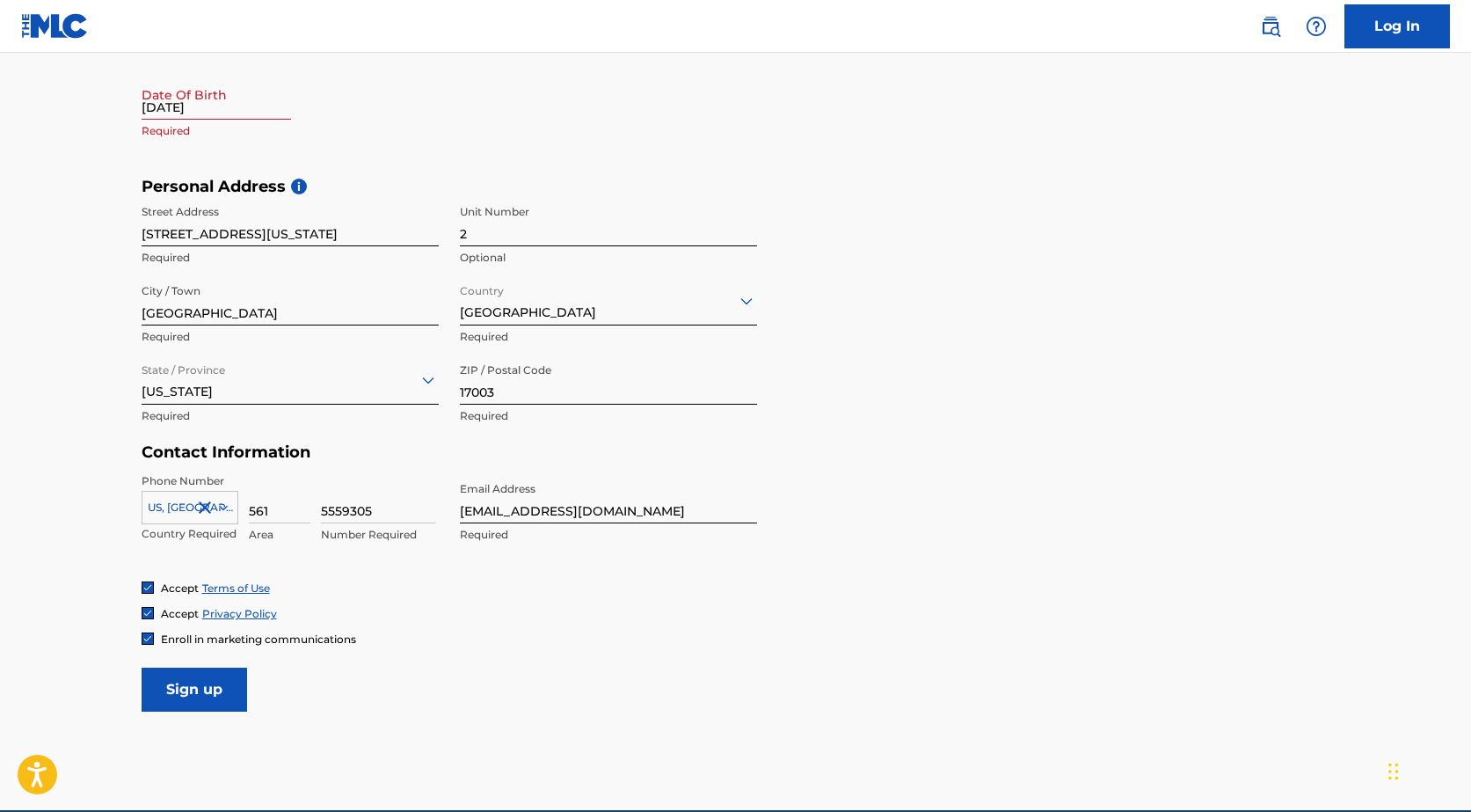
scroll to position [563, 0]
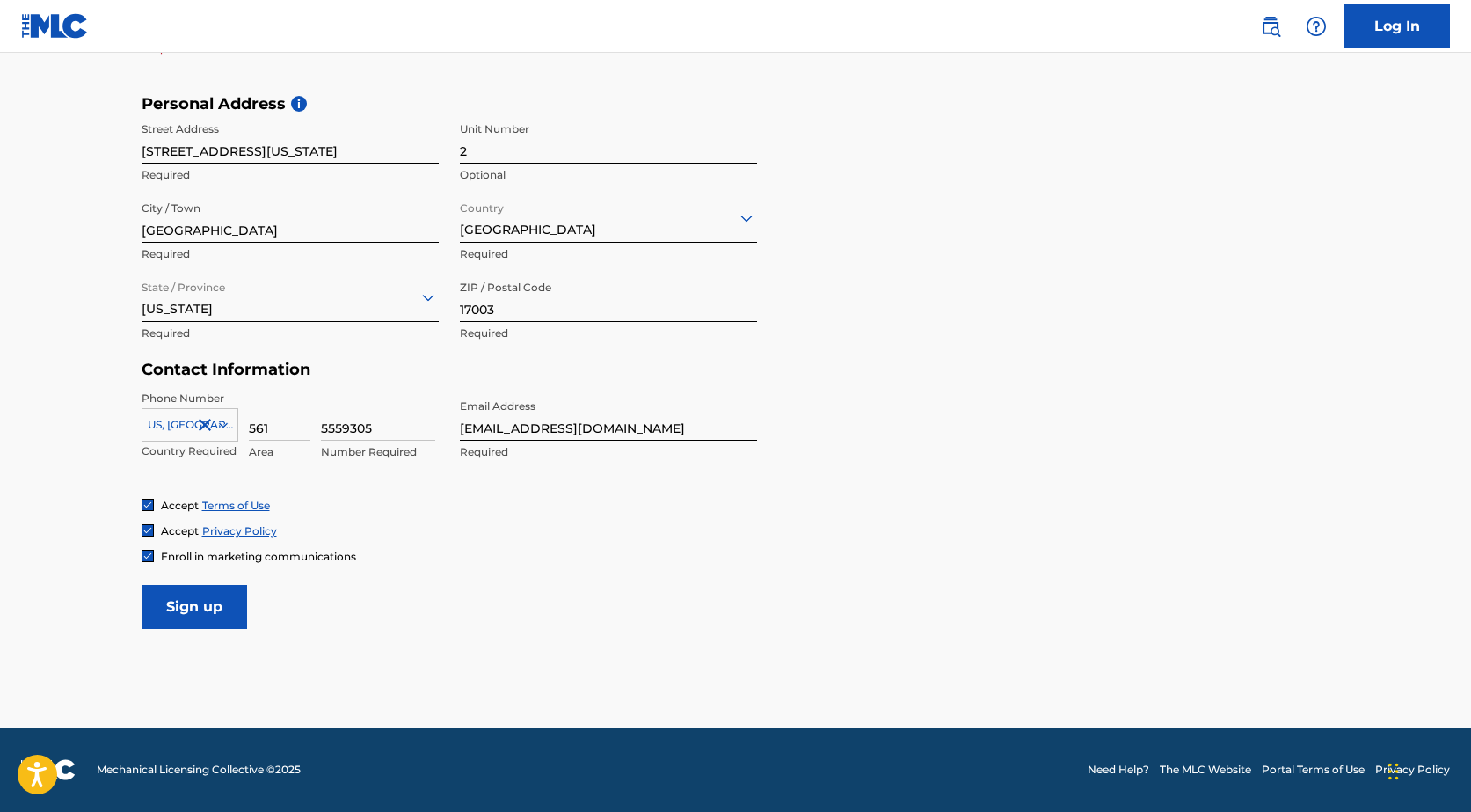
drag, startPoint x: 180, startPoint y: 634, endPoint x: 192, endPoint y: 613, distance: 24.2
click at [181, 630] on main "The MLC uses identity verification before a user is registered to comply with K…" at bounding box center [735, 107] width 1471 height 1238
click at [191, 613] on input "Sign up" at bounding box center [194, 606] width 106 height 44
click at [212, 619] on input "Sign up" at bounding box center [194, 606] width 106 height 44
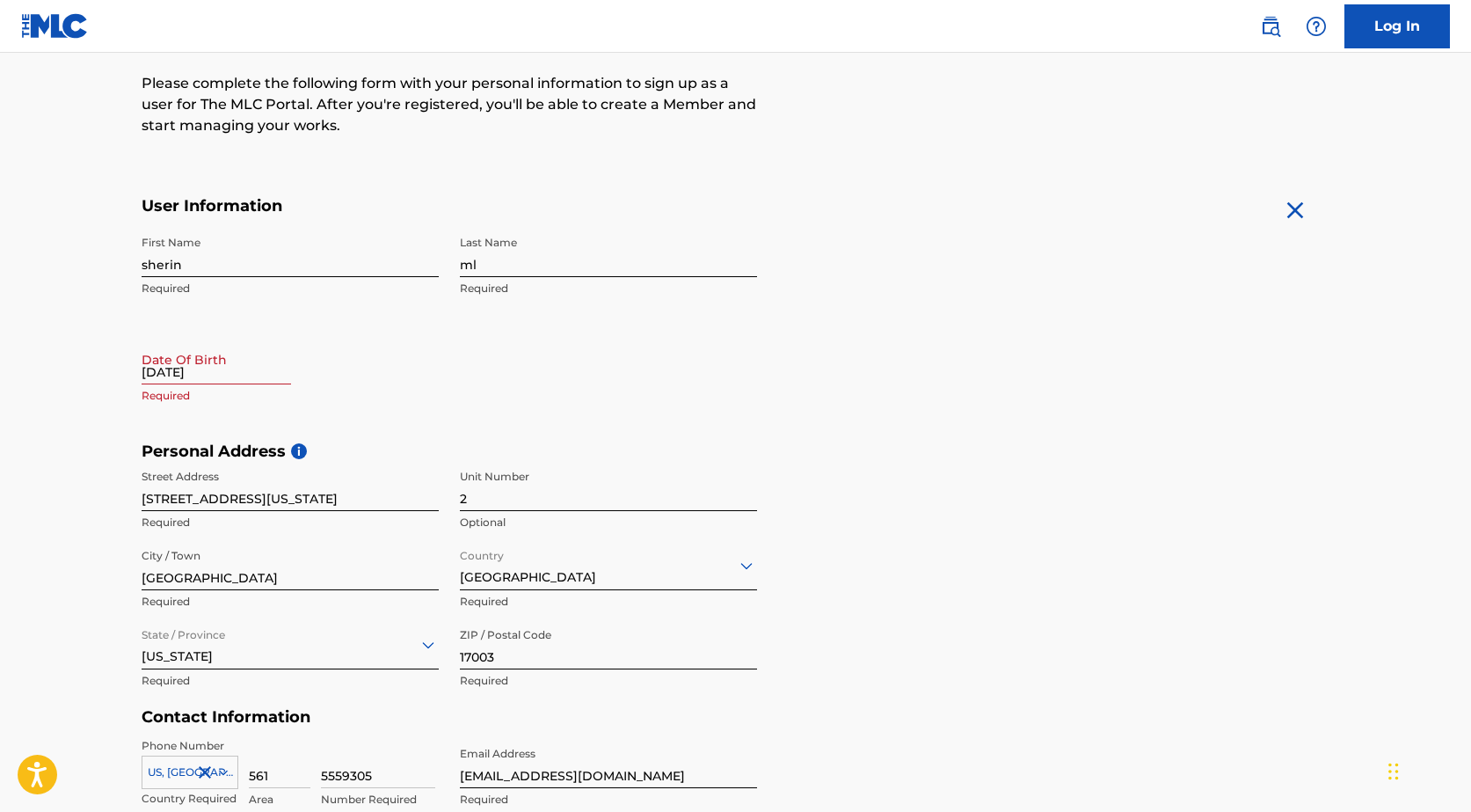
scroll to position [351, 0]
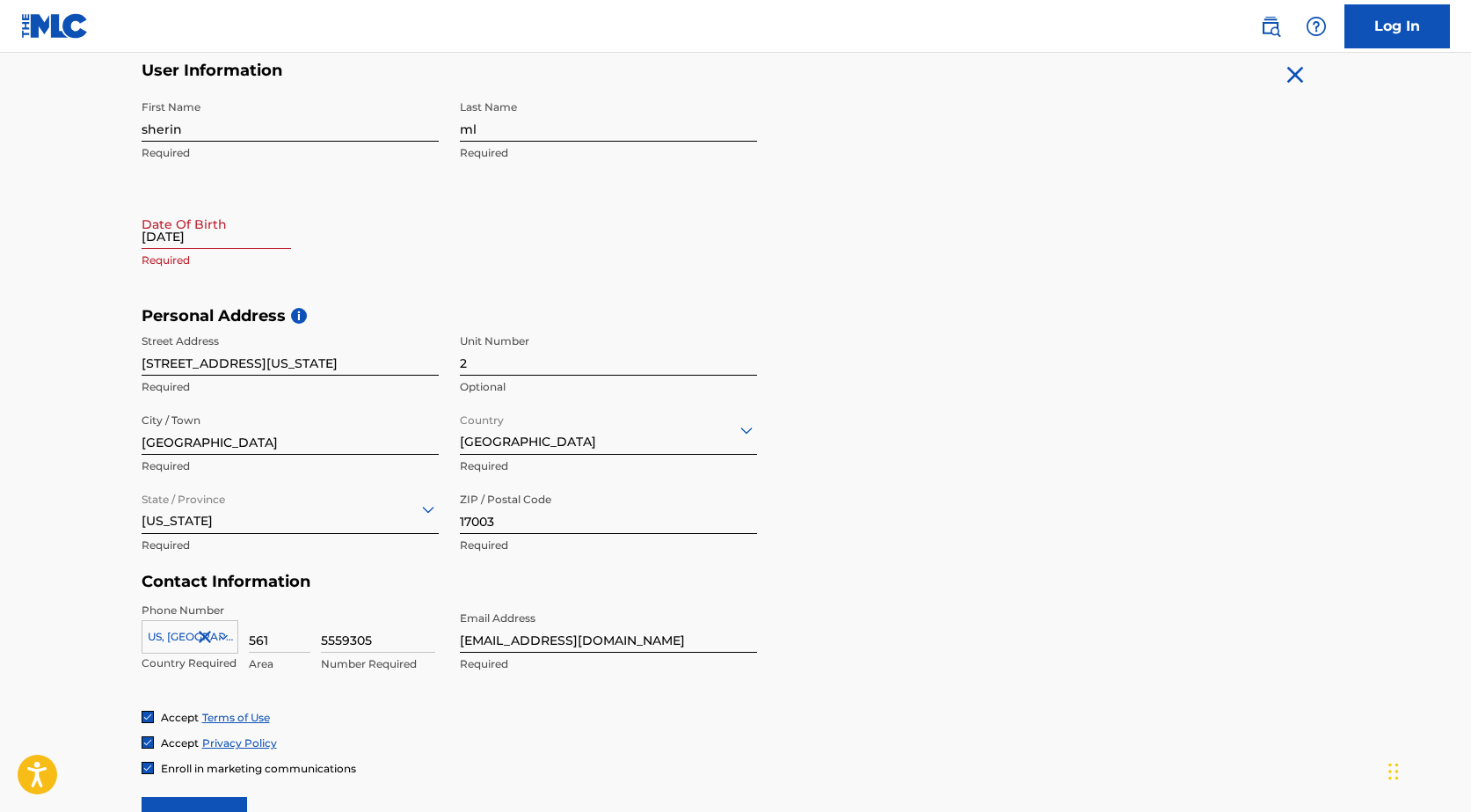
click at [175, 240] on input "[DATE]" at bounding box center [216, 224] width 150 height 50
select select "8"
select select "2025"
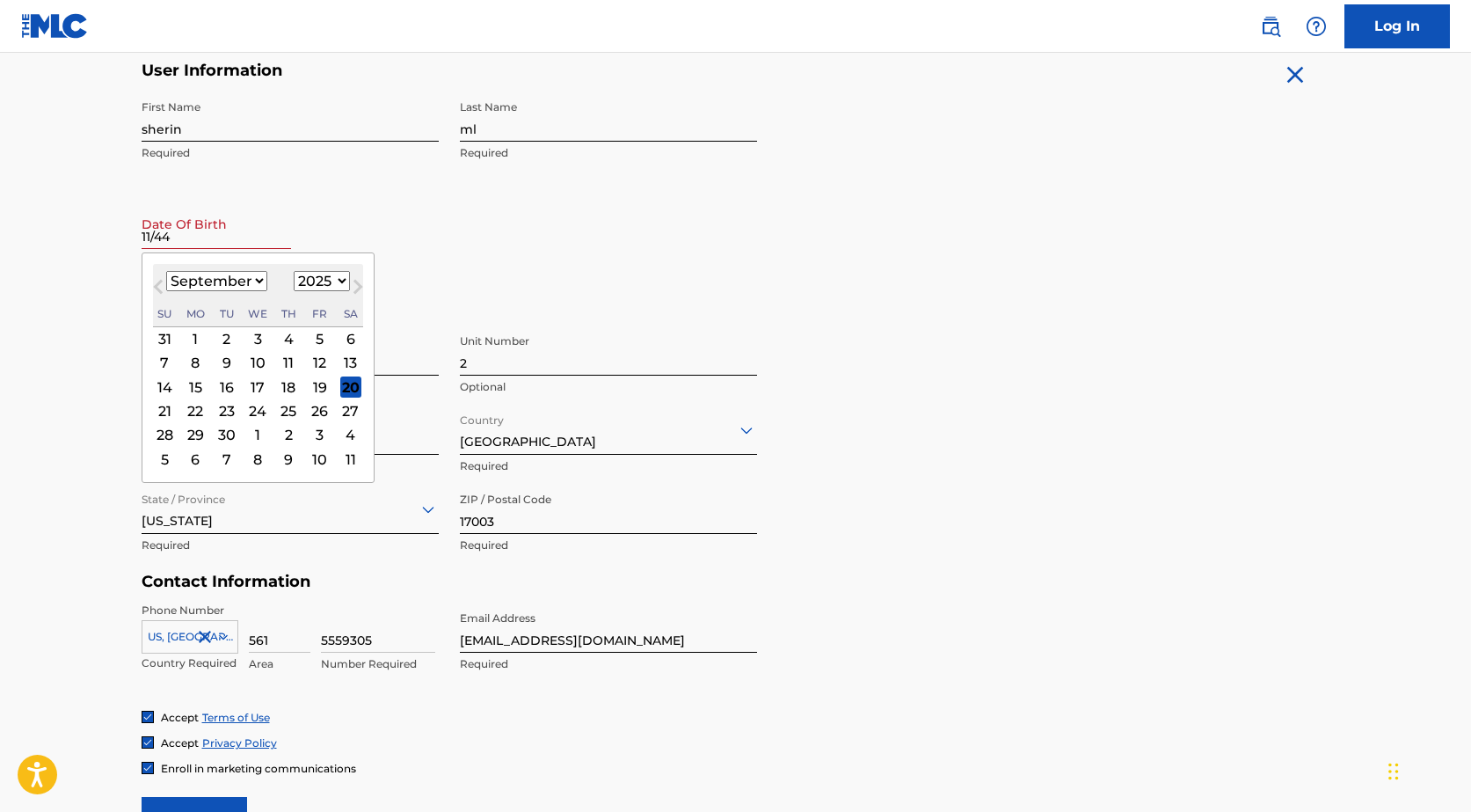
type input "11/44"
click at [335, 282] on select "1899 1900 1901 1902 1903 1904 1905 1906 1907 1908 1909 1910 1911 1912 1913 1914…" at bounding box center [321, 281] width 56 height 20
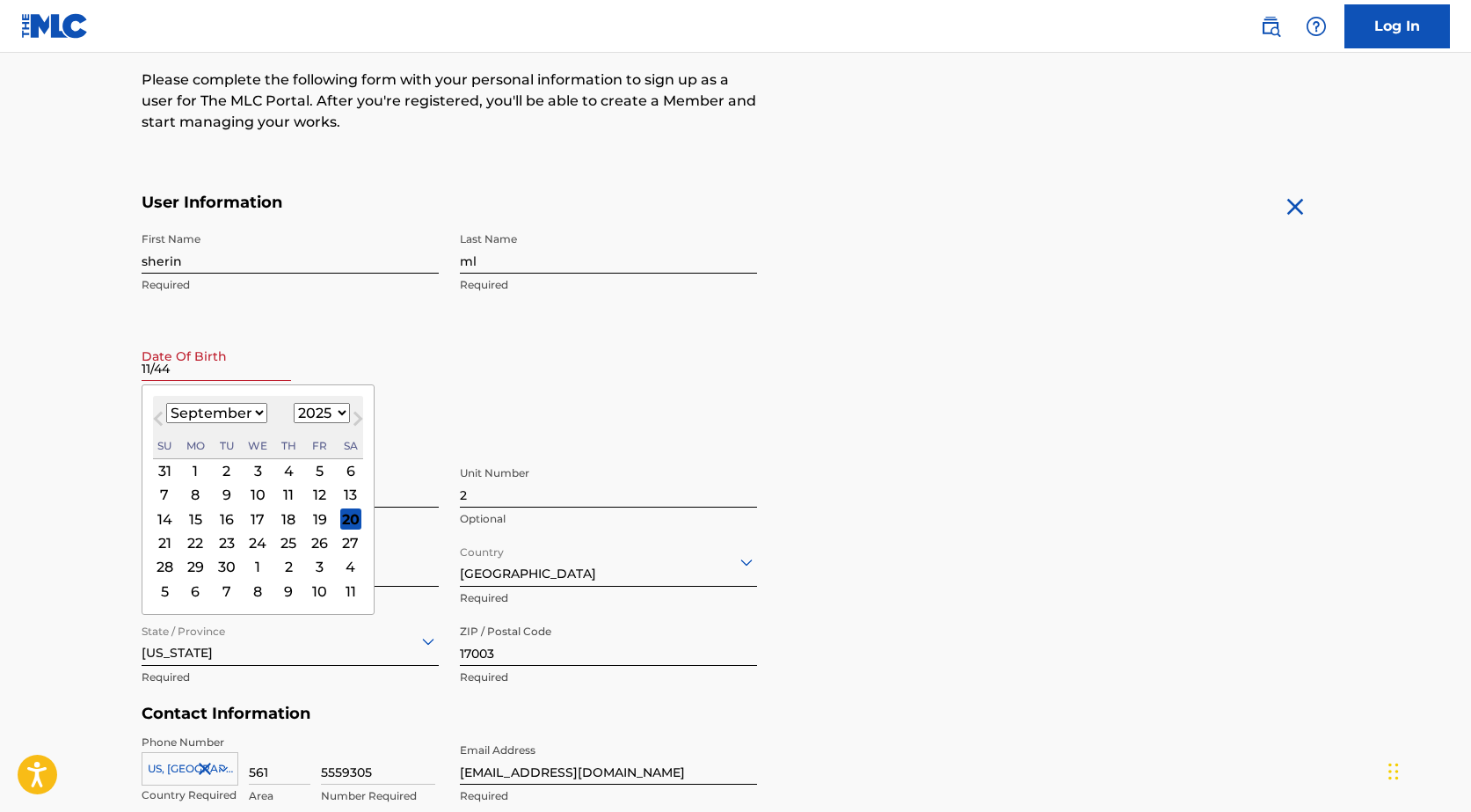
scroll to position [212, 0]
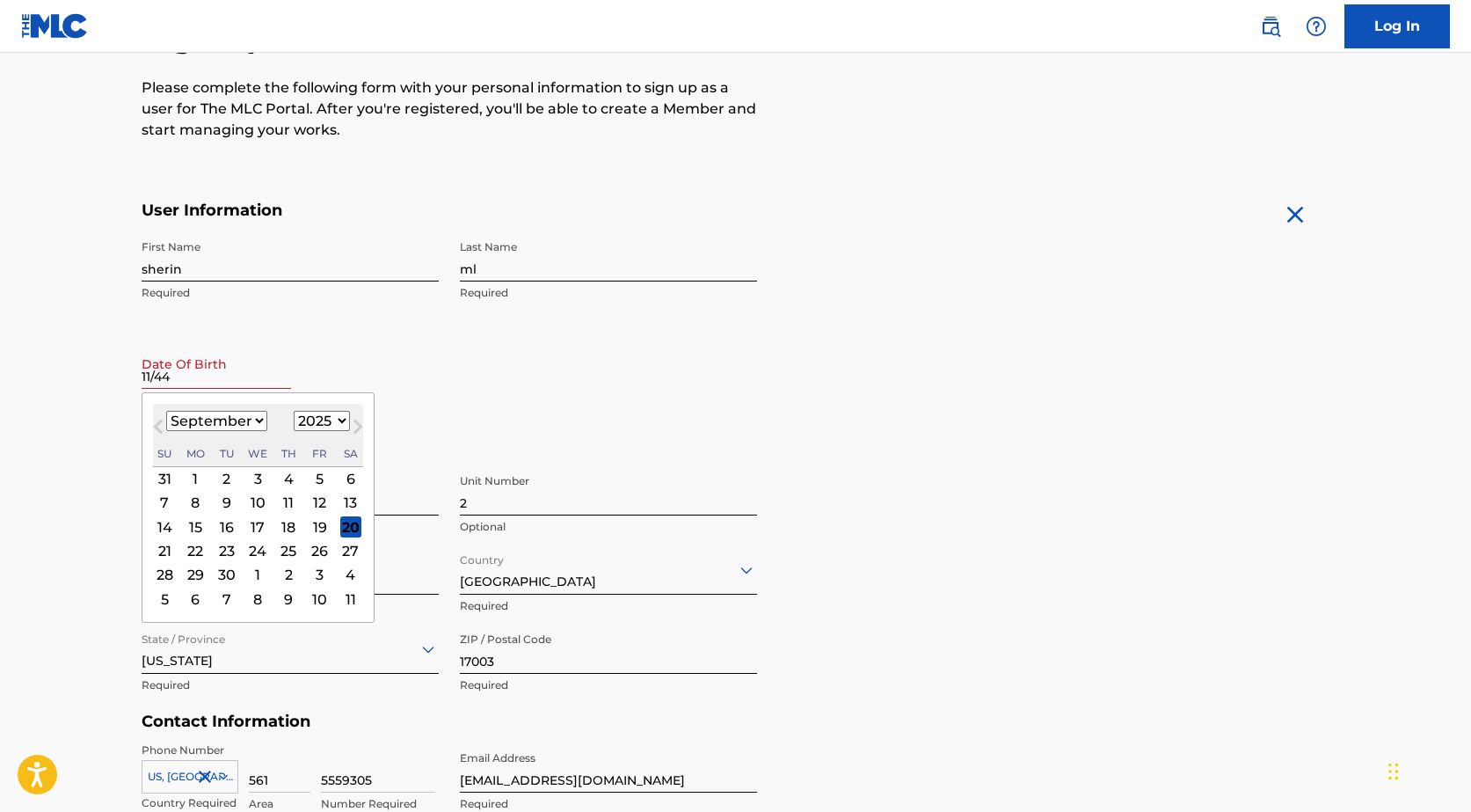
drag, startPoint x: 328, startPoint y: 423, endPoint x: 337, endPoint y: 447, distance: 25.6
click at [328, 423] on select "1899 1900 1901 1902 1903 1904 1905 1906 1907 1908 1909 1910 1911 1912 1913 1914…" at bounding box center [321, 421] width 56 height 20
select select "2001"
click at [294, 411] on select "1899 1900 1901 1902 1903 1904 1905 1906 1907 1908 1909 1910 1911 1912 1913 1914…" at bounding box center [321, 421] width 56 height 20
click at [246, 420] on select "January February March April May June July August September October November De…" at bounding box center [217, 421] width 101 height 20
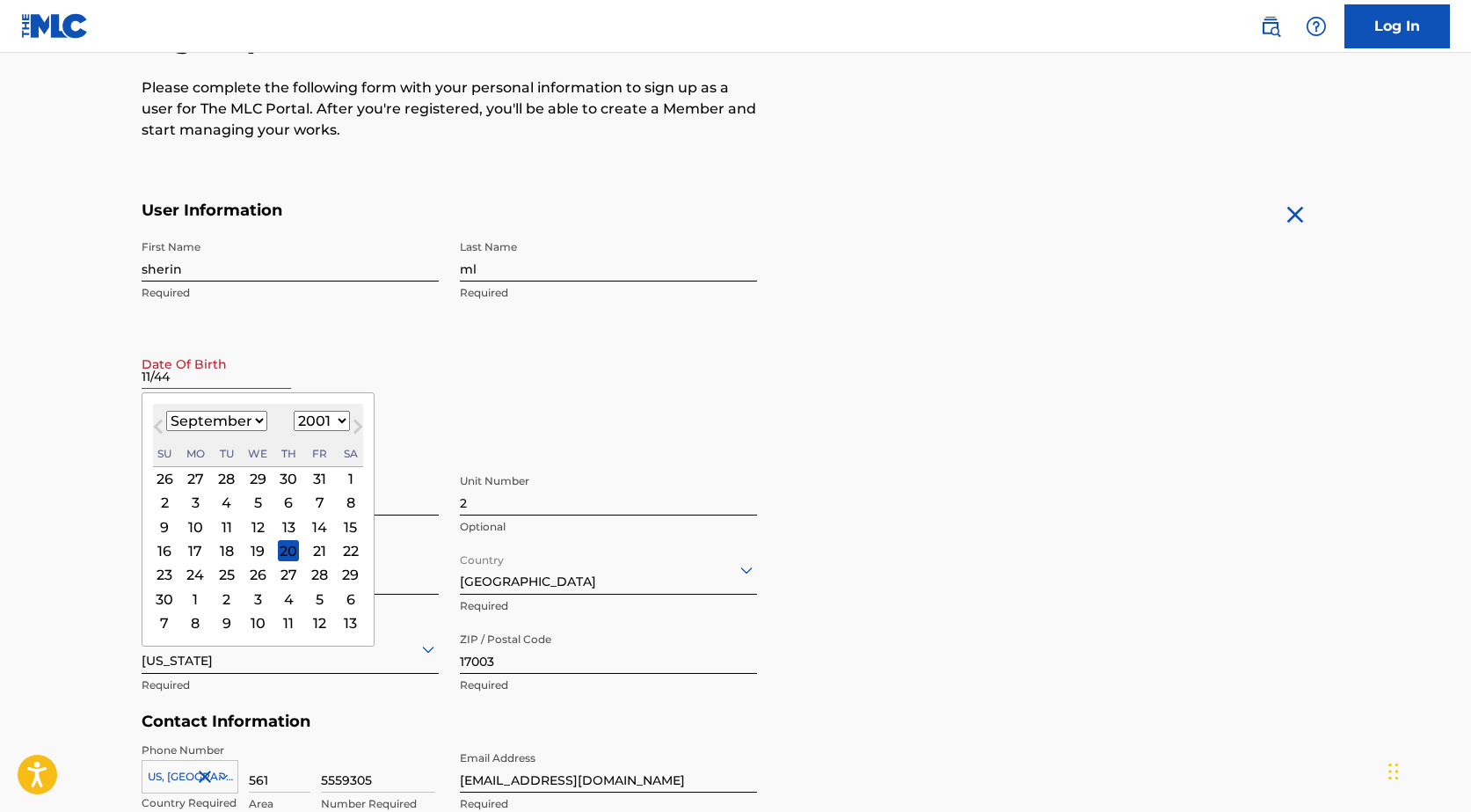
select select "10"
click at [166, 411] on select "January February March April May June July August September October November De…" at bounding box center [217, 421] width 101 height 20
click at [250, 525] on div "14" at bounding box center [257, 527] width 21 height 21
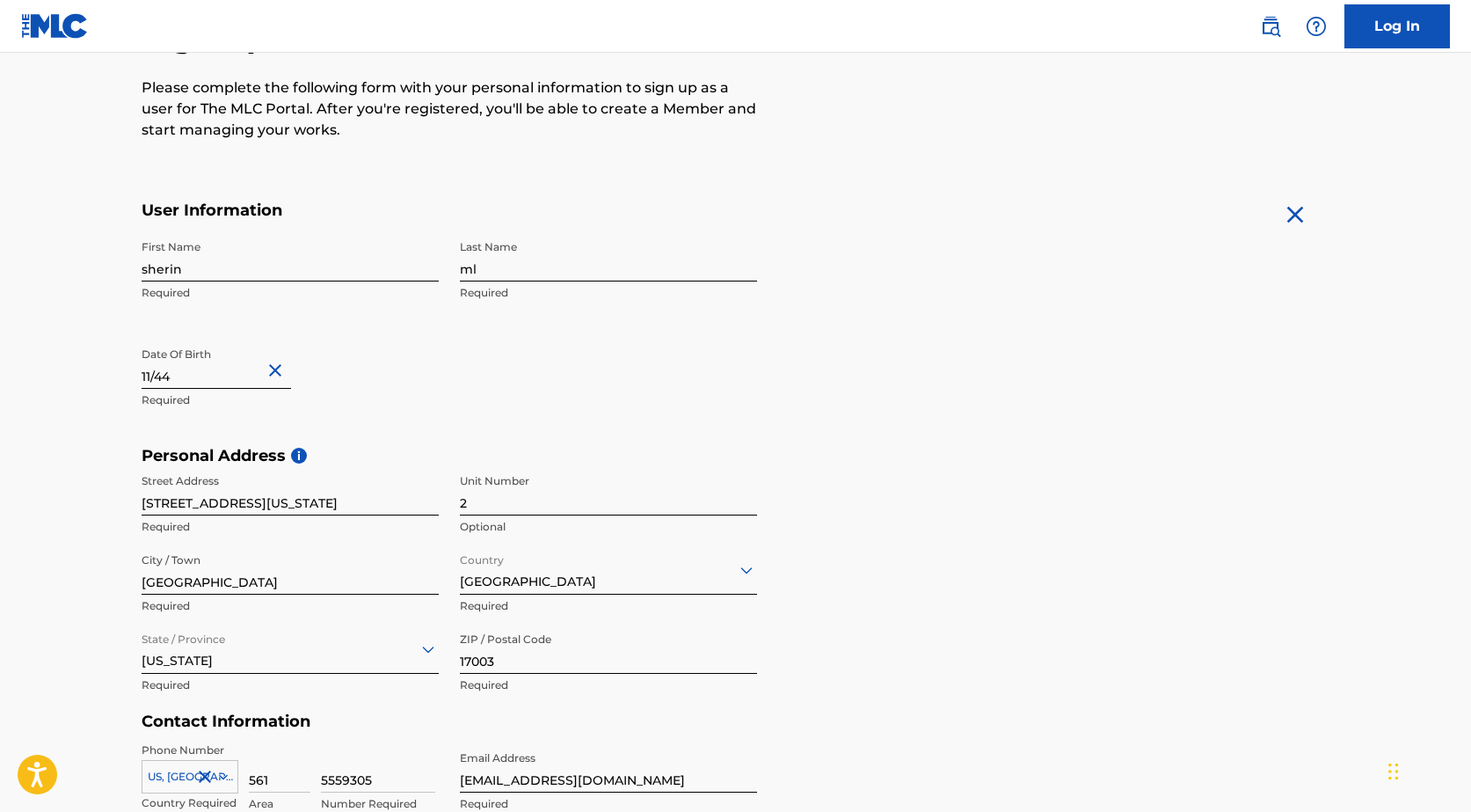
click at [63, 456] on main "The MLC uses identity verification before a user is registered to comply with K…" at bounding box center [735, 460] width 1471 height 1238
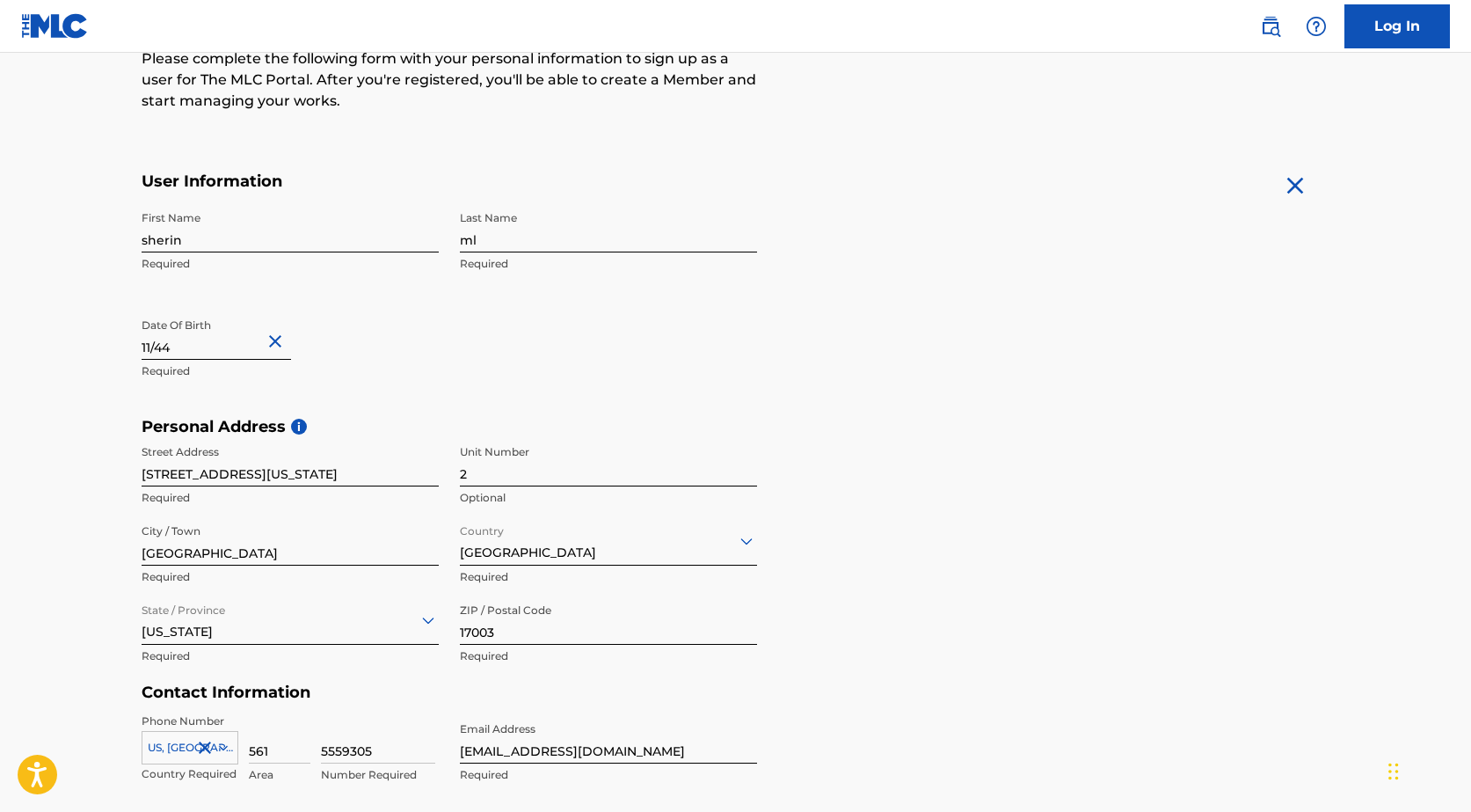
scroll to position [563, 0]
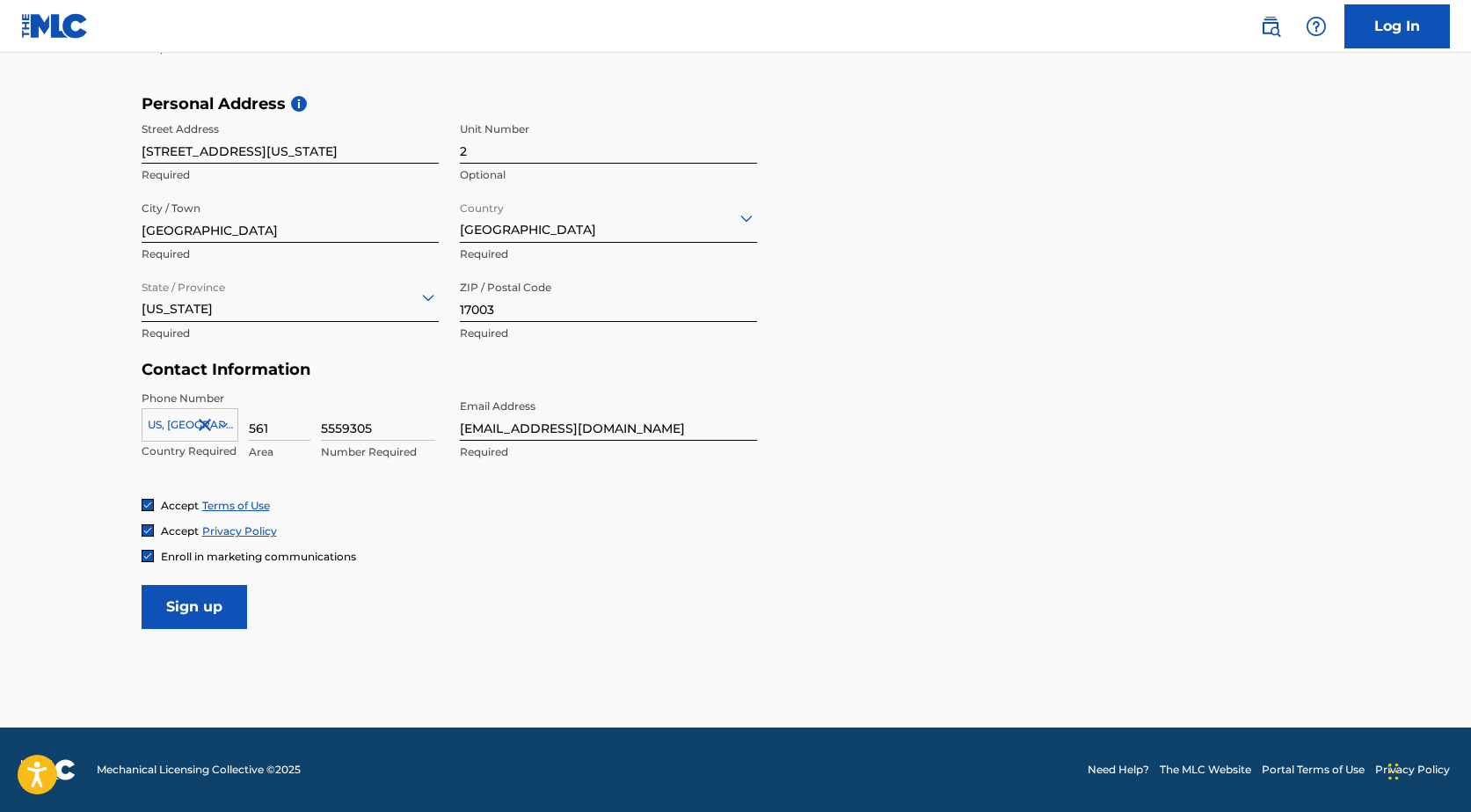
click at [220, 611] on input "Sign up" at bounding box center [194, 606] width 106 height 44
